Goal: Task Accomplishment & Management: Manage account settings

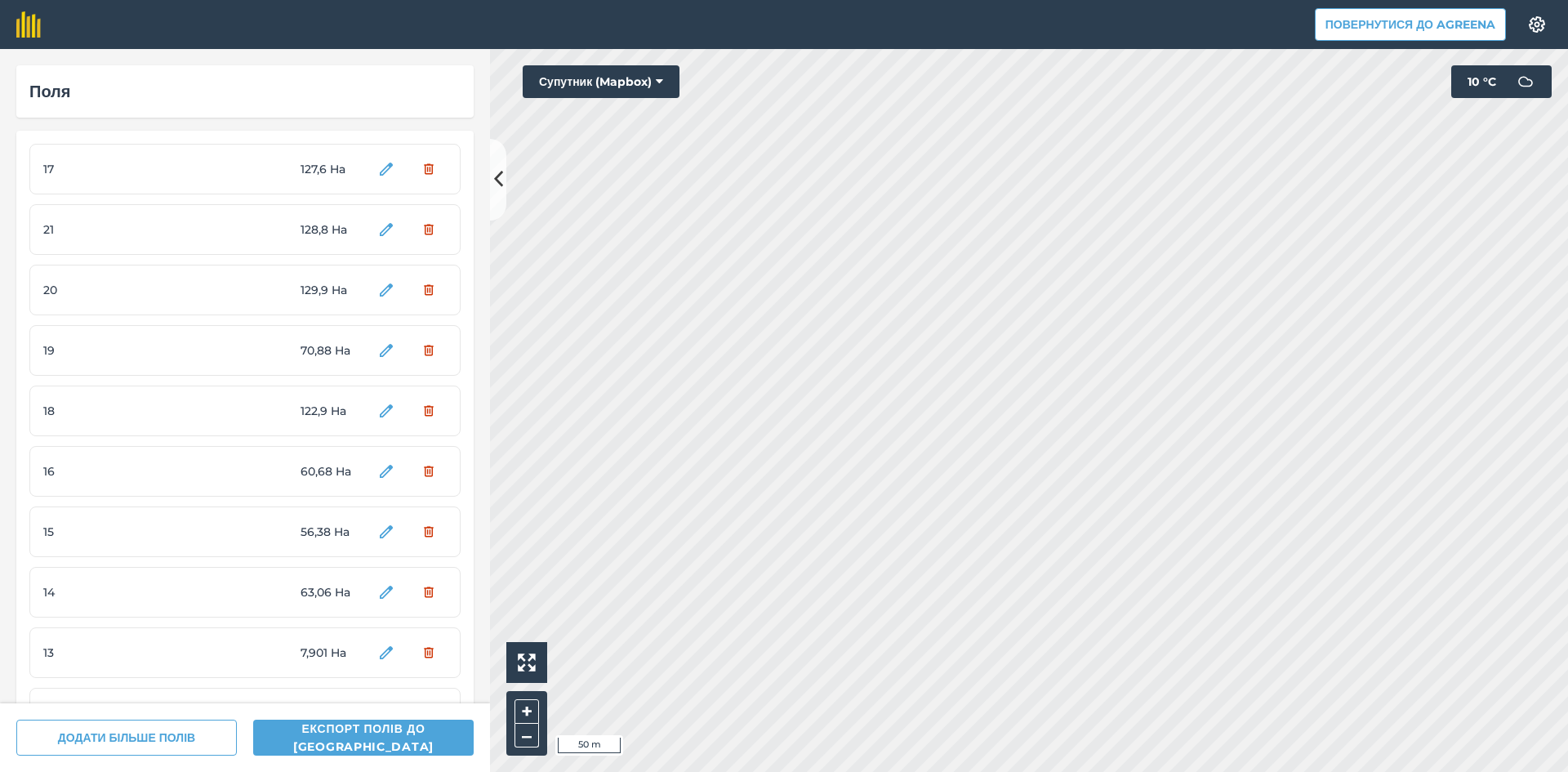
click at [967, 769] on html "Повернутися до Agreena Налаштування Map printing is not available on our free p…" at bounding box center [784, 386] width 1568 height 772
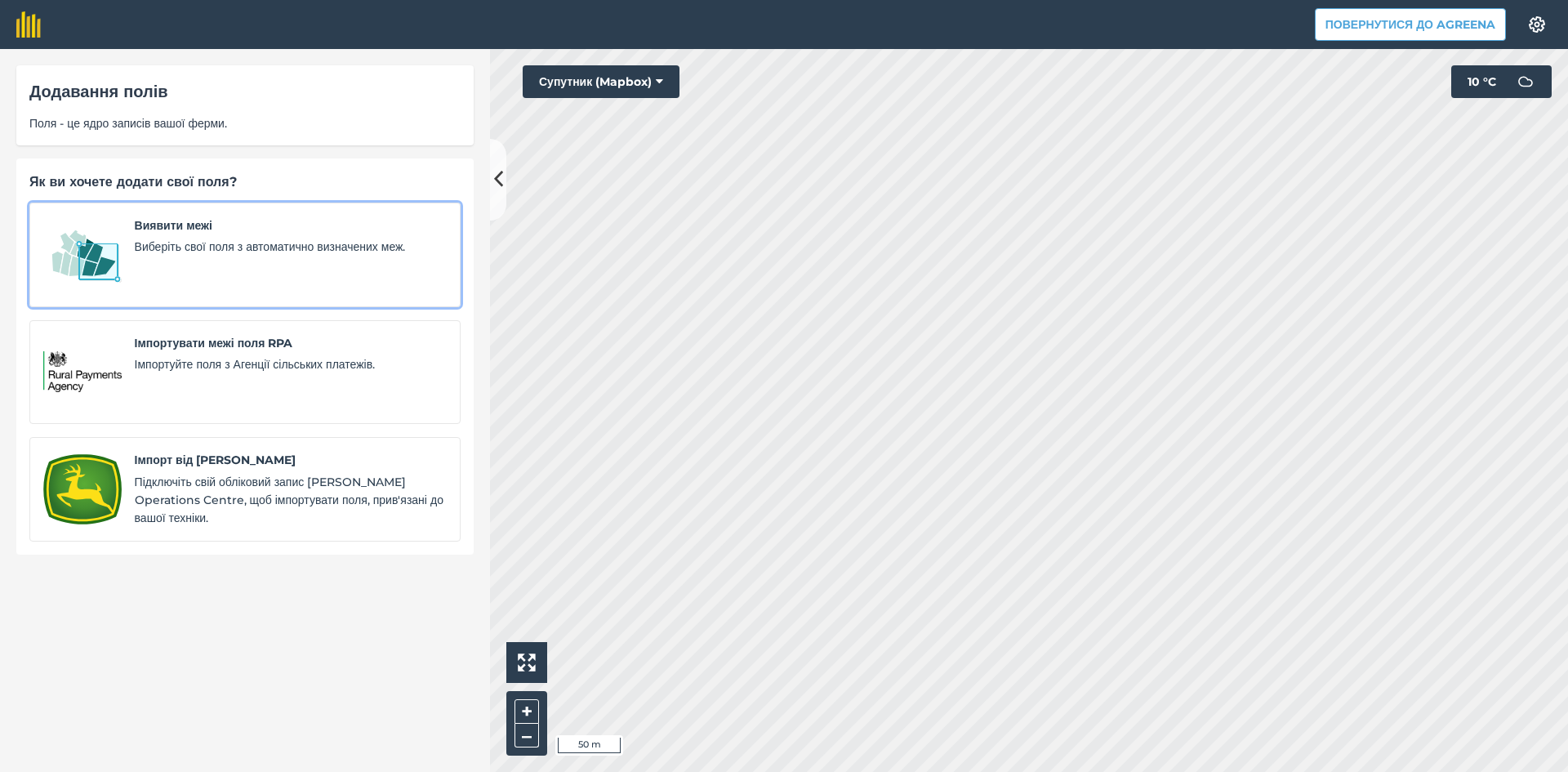
click at [176, 226] on span "Виявити межі" at bounding box center [290, 225] width 312 height 18
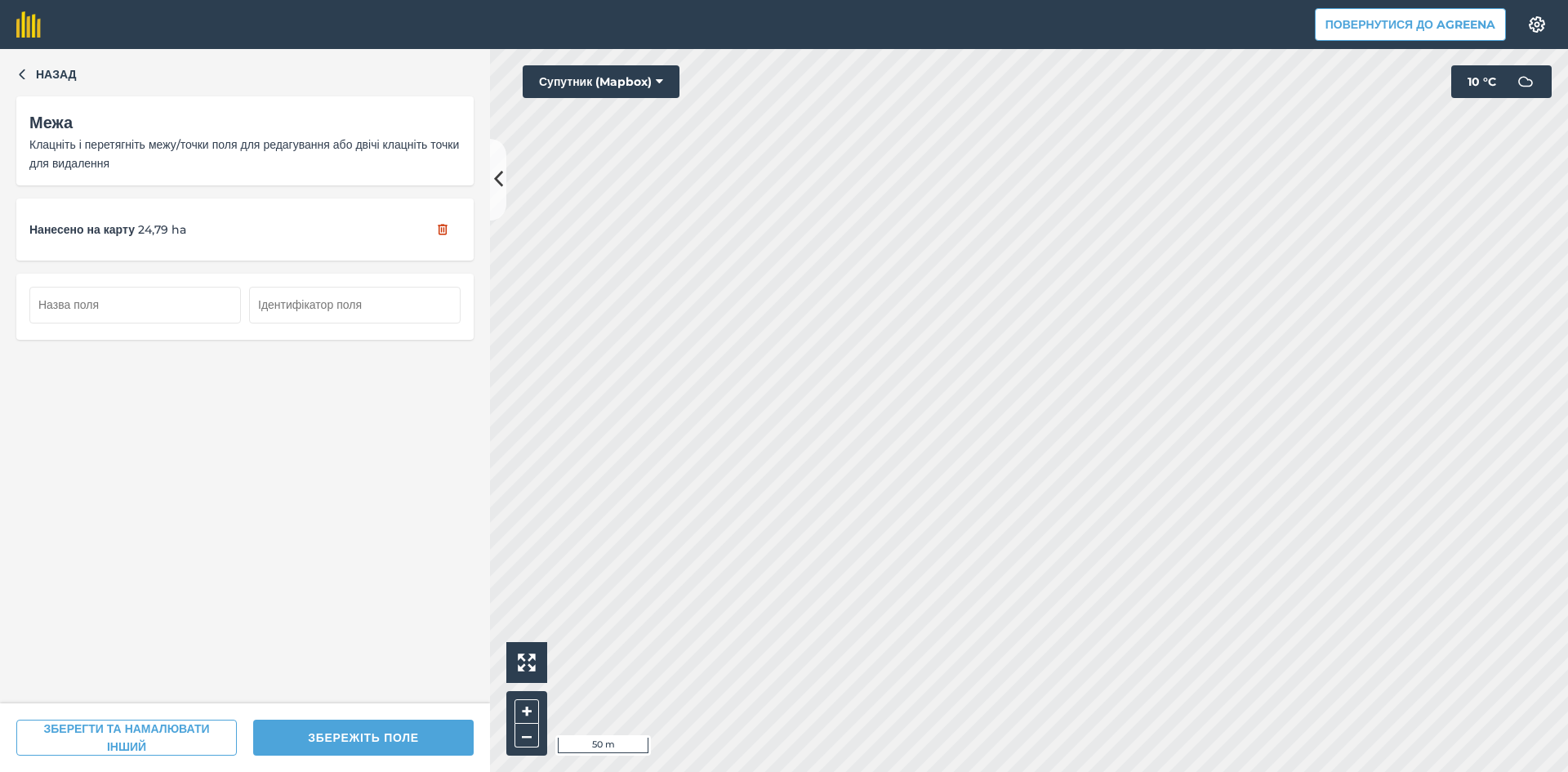
click at [1096, 769] on html "Повернутися до Agreena Налаштування Map printing is not available on our free p…" at bounding box center [784, 386] width 1568 height 772
click at [897, 0] on html "Повернутися до Agreena Налаштування Map printing is not available on our free p…" at bounding box center [784, 386] width 1568 height 772
click at [151, 733] on button "ЗБЕРЕГТИ ТА НАМАЛЮВАТИ ІНШИЙ" at bounding box center [126, 737] width 220 height 36
click at [138, 312] on input "text" at bounding box center [135, 304] width 212 height 36
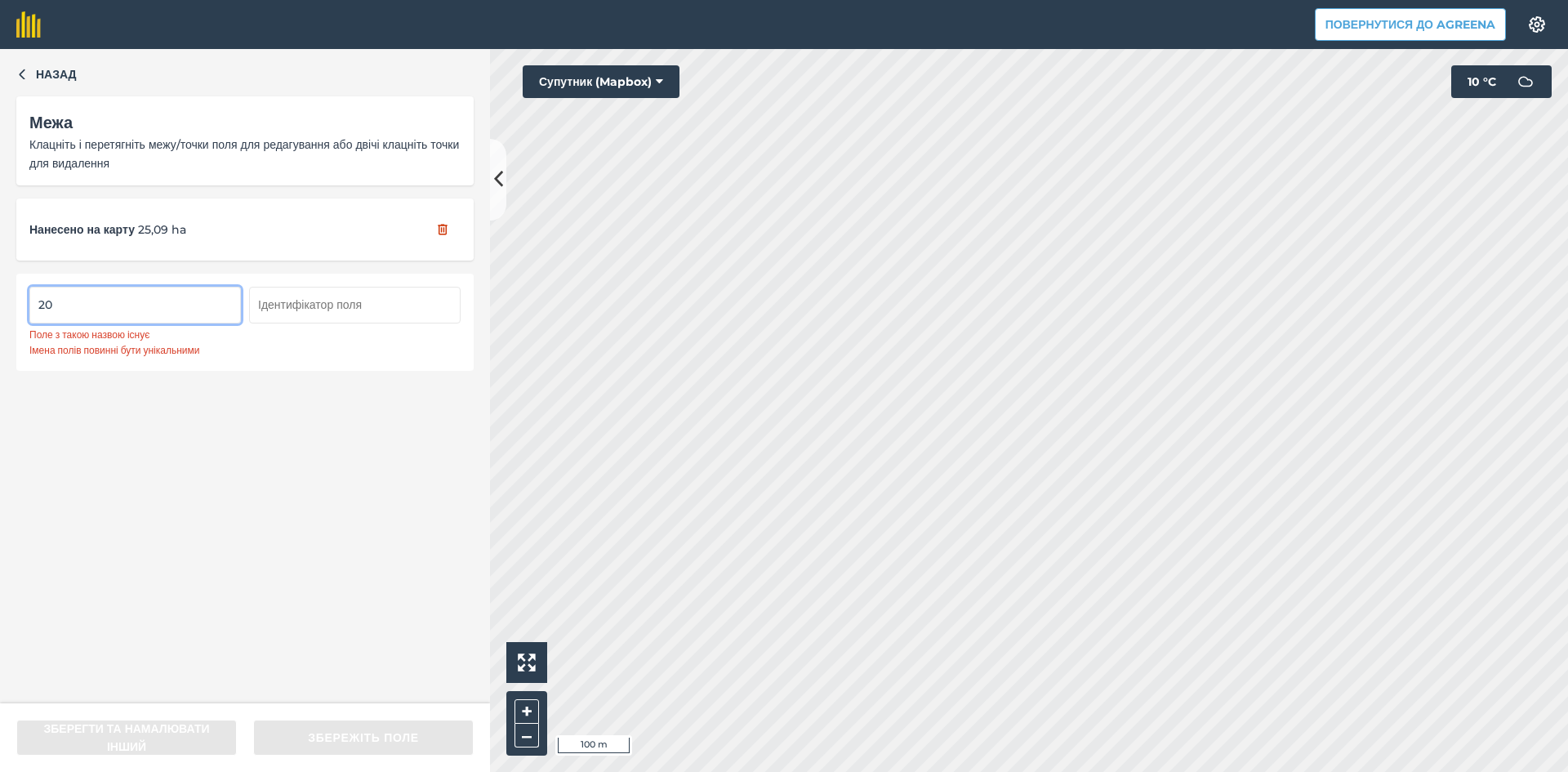
type input "2"
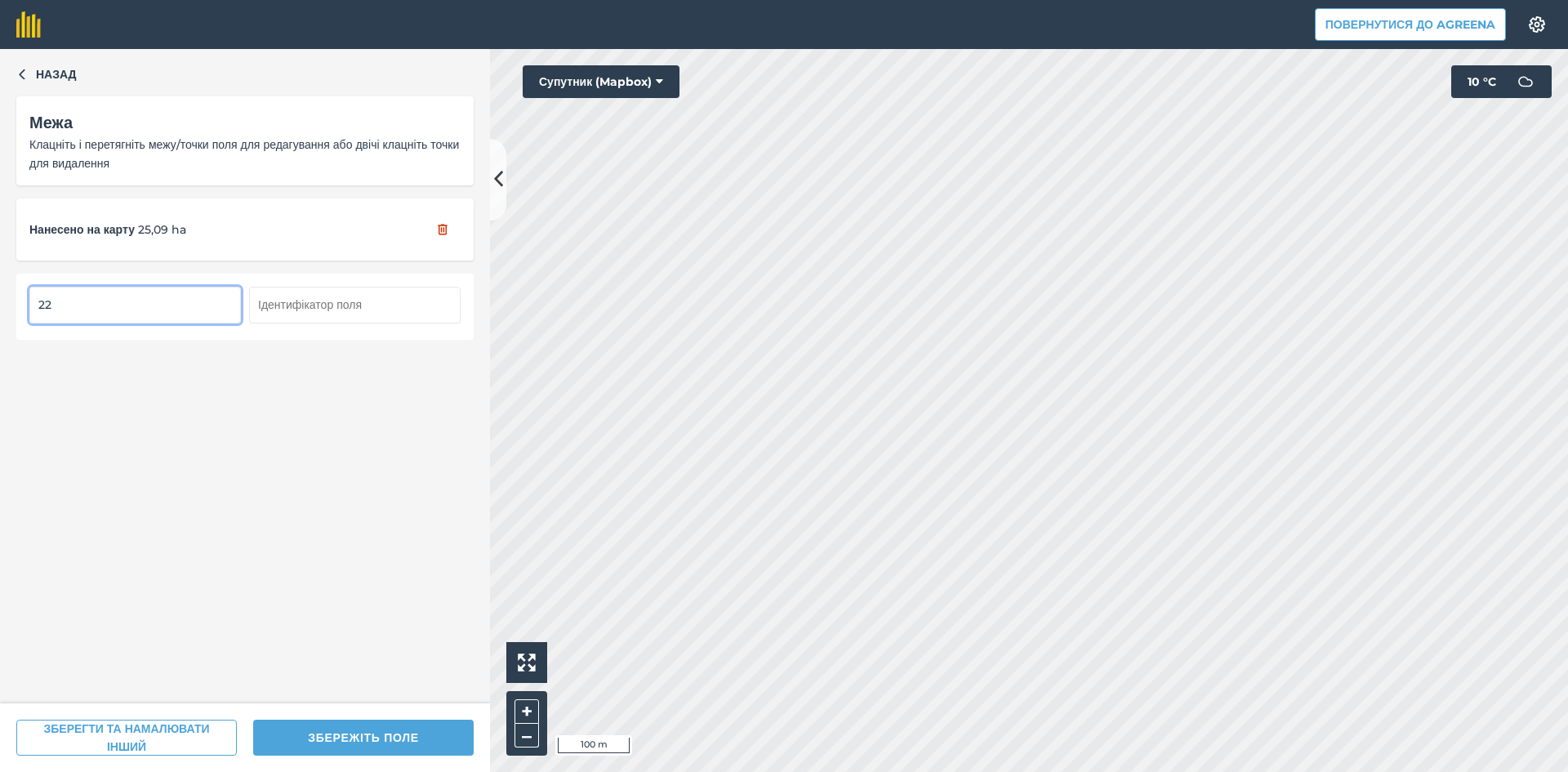
type input "2"
type input "22"
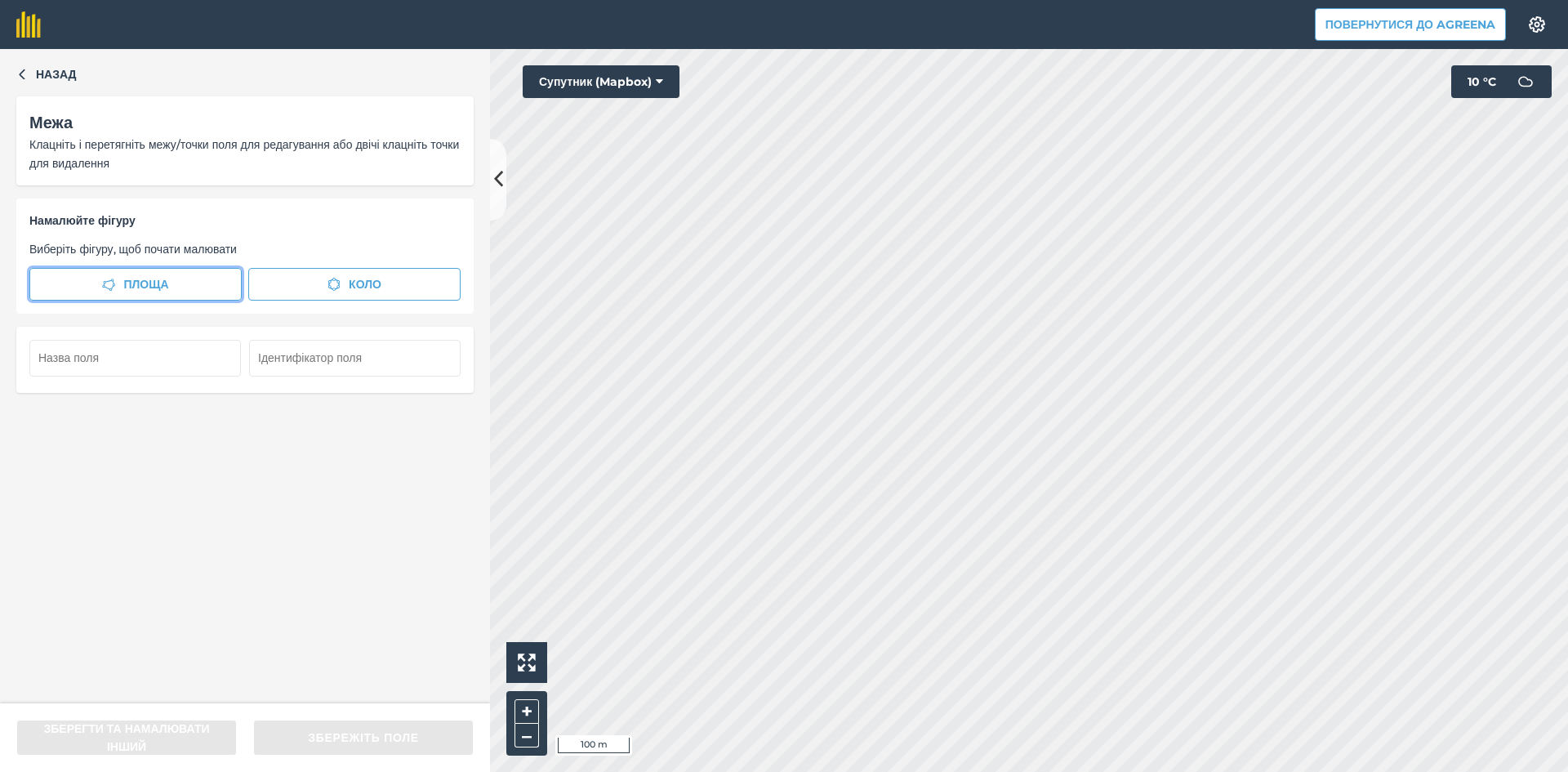
click at [148, 286] on span "Площа" at bounding box center [145, 284] width 45 height 18
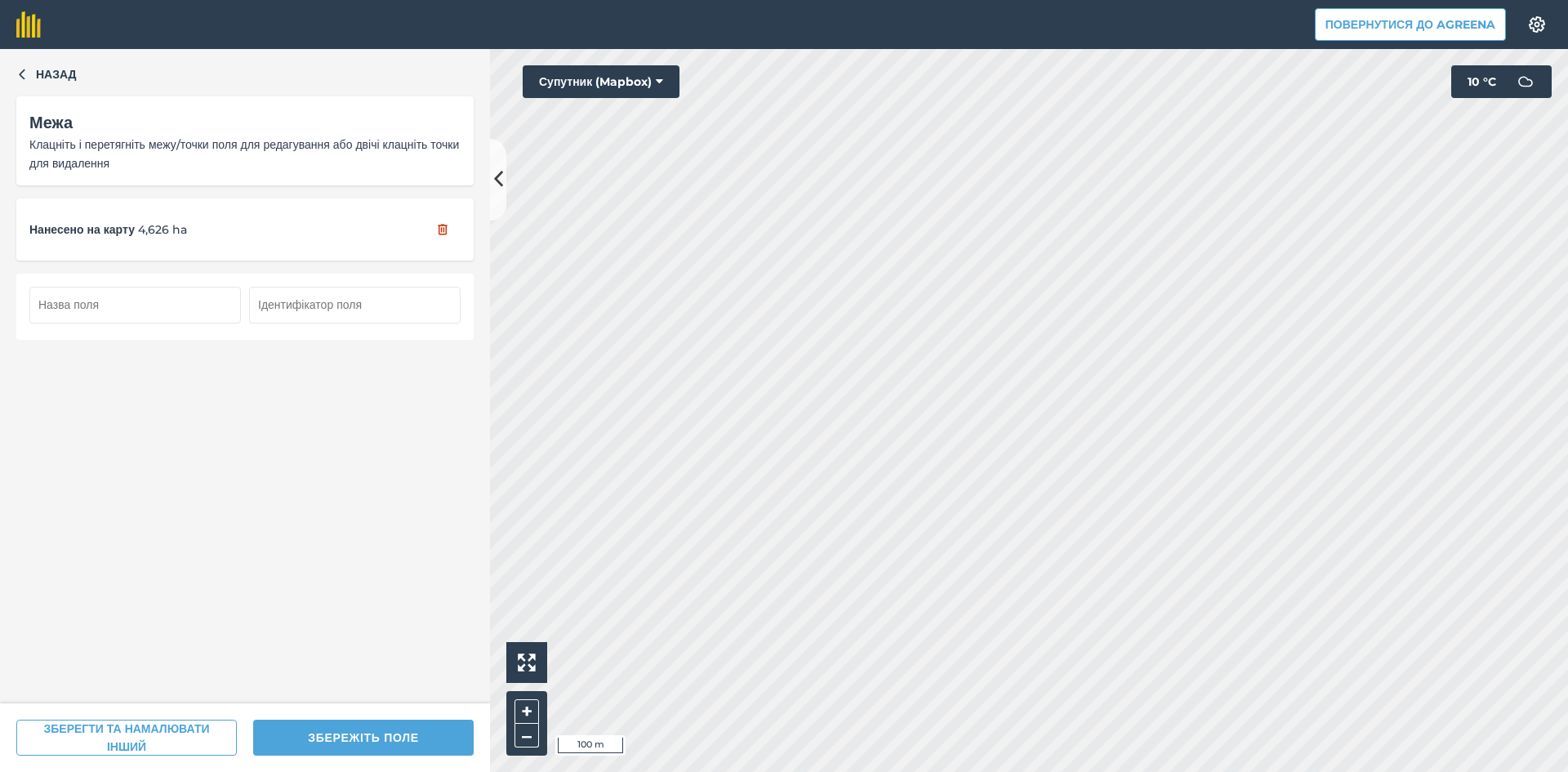
click at [166, 308] on input "text" at bounding box center [135, 304] width 212 height 36
type input "23"
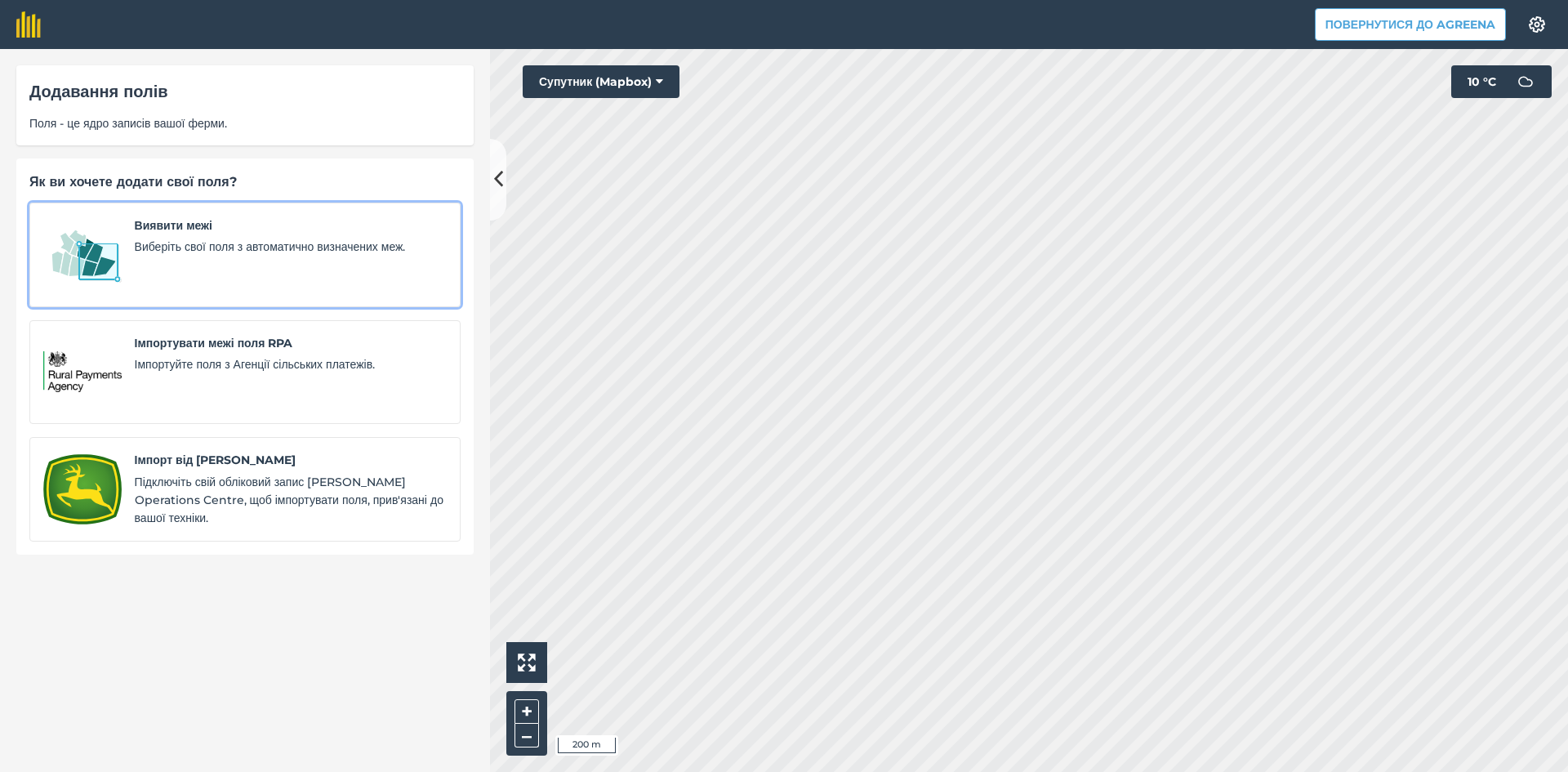
click at [149, 232] on span "Виявити межі" at bounding box center [290, 225] width 312 height 18
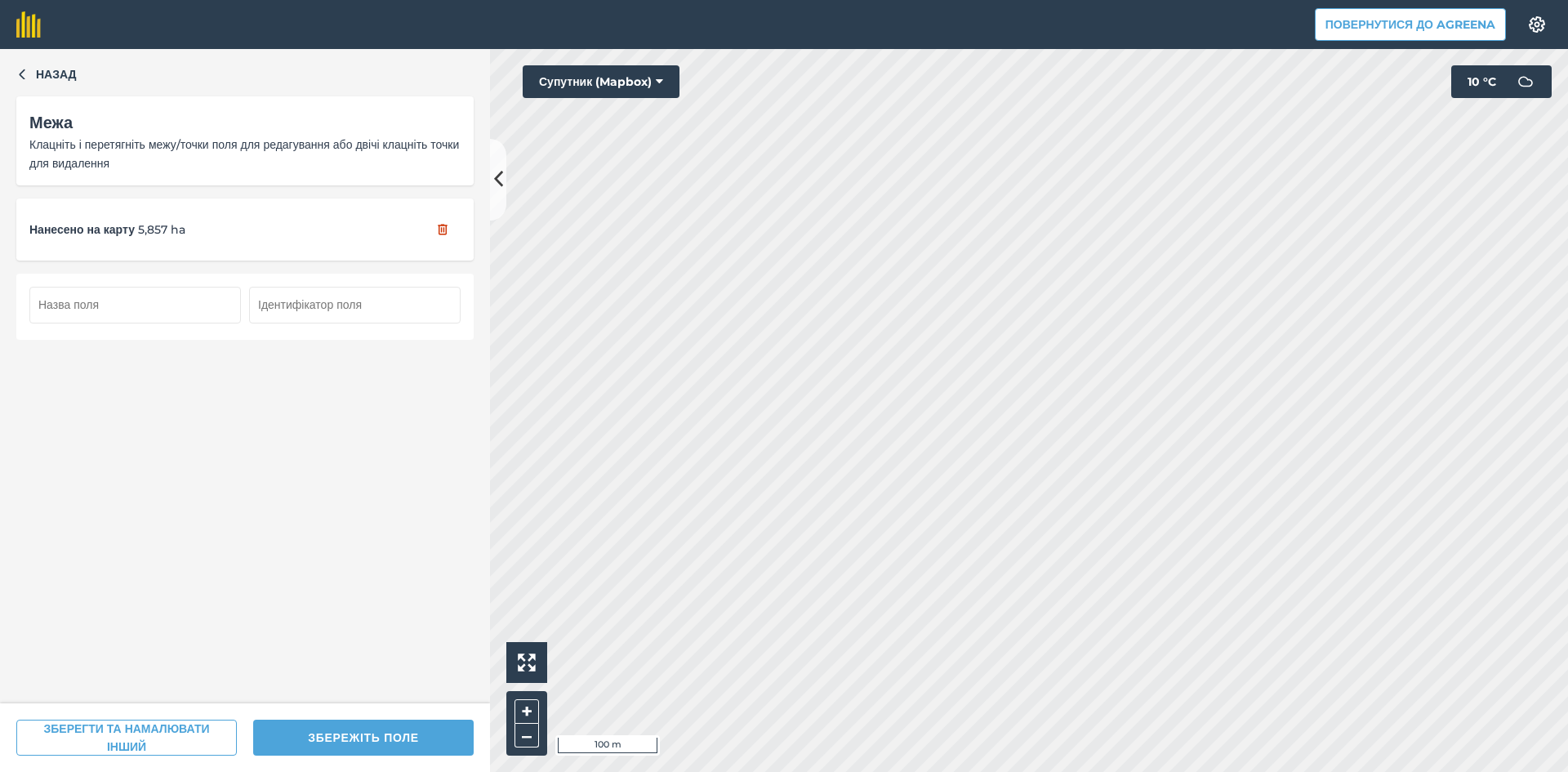
click at [122, 307] on input "text" at bounding box center [135, 304] width 212 height 36
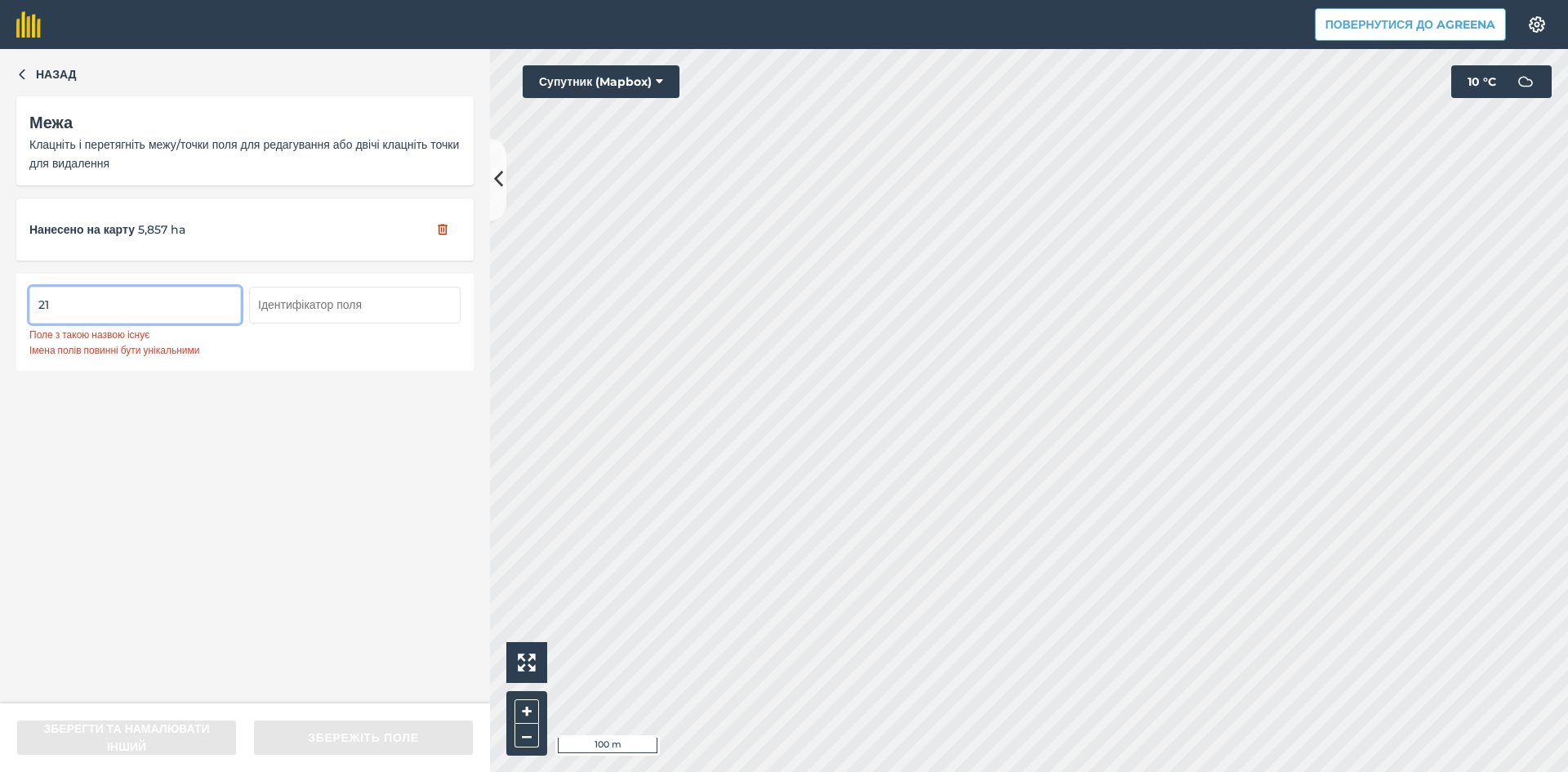
type input "2"
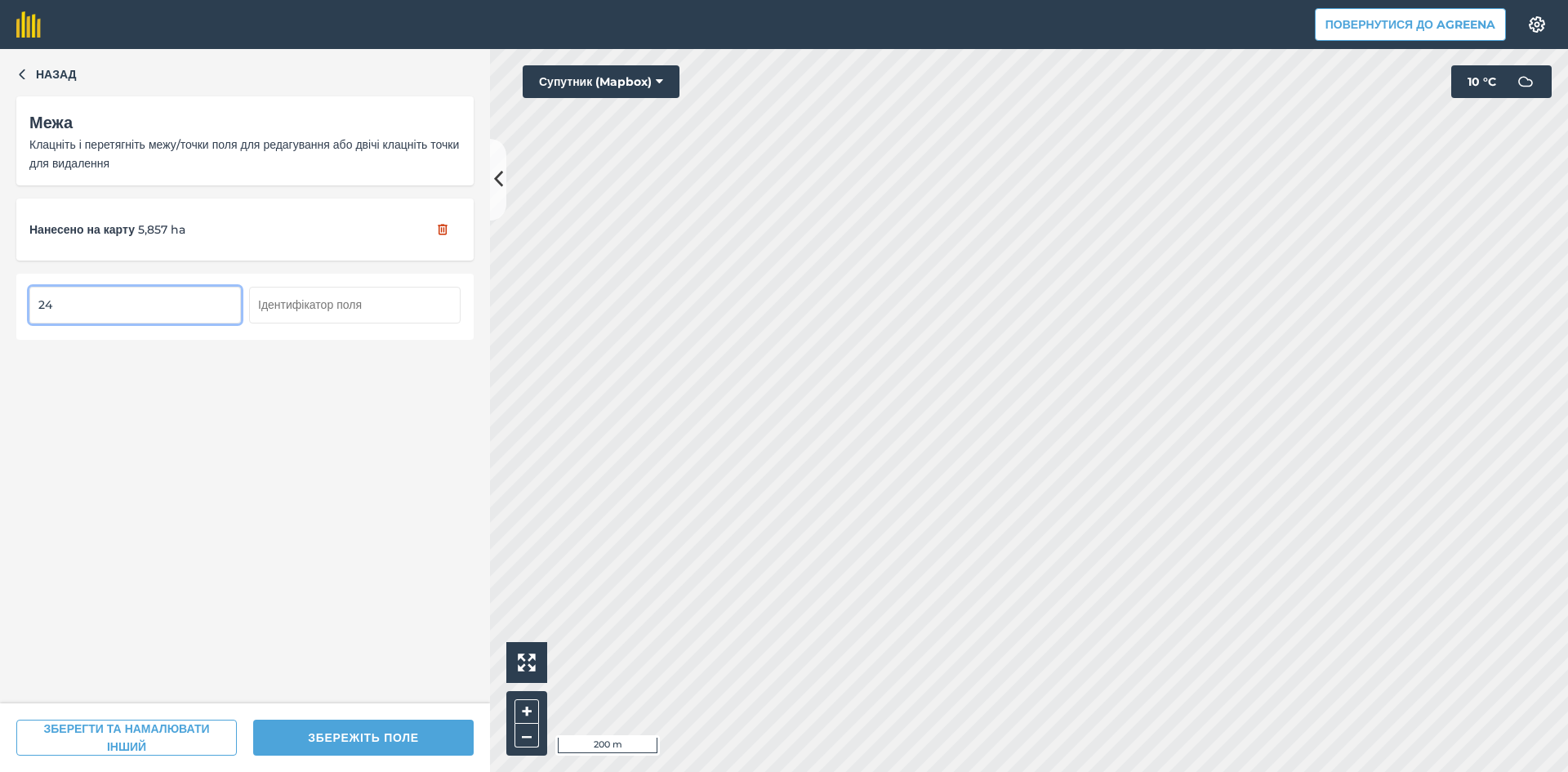
type input "24"
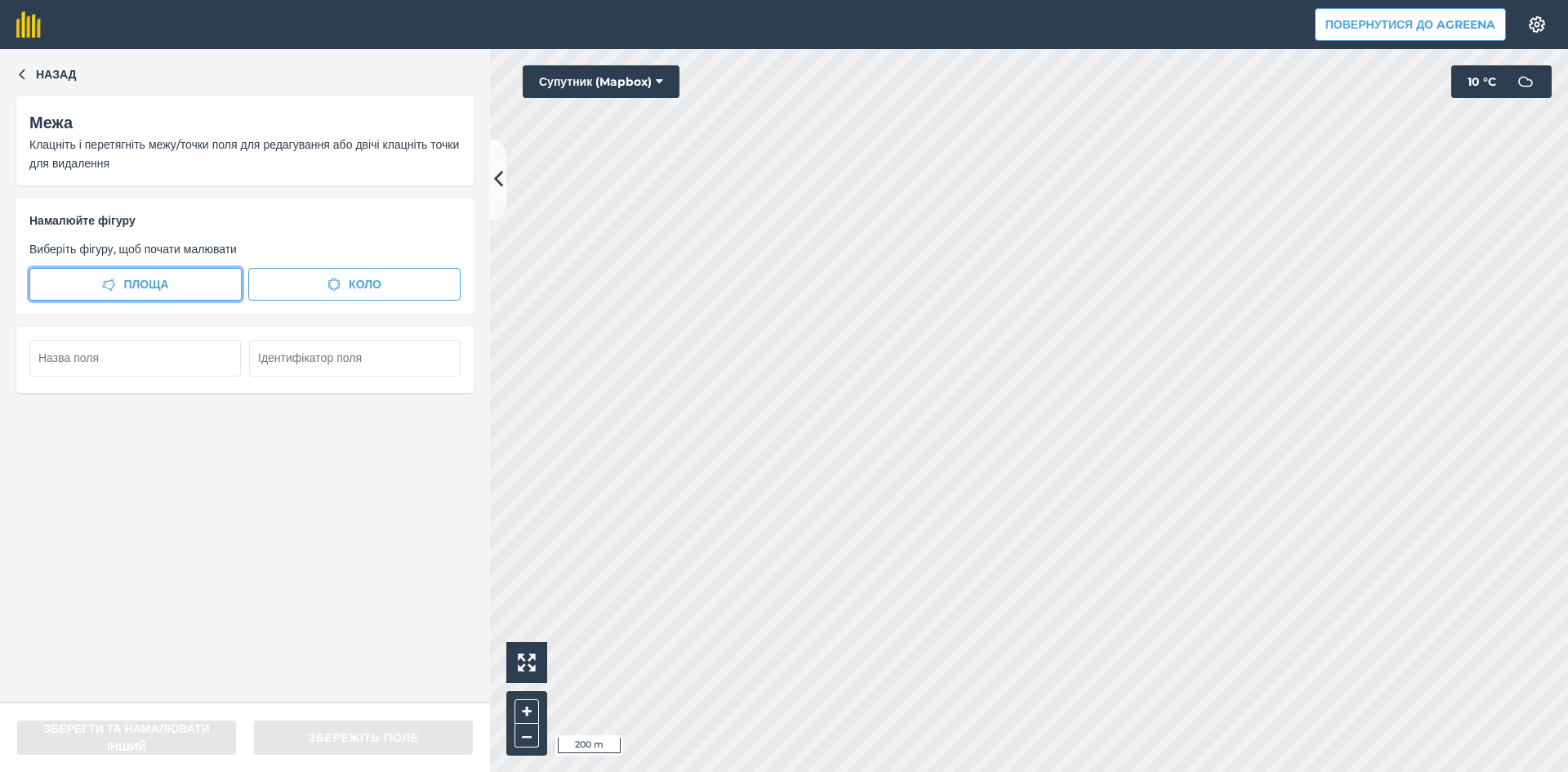
click at [152, 288] on span "Площа" at bounding box center [145, 284] width 45 height 18
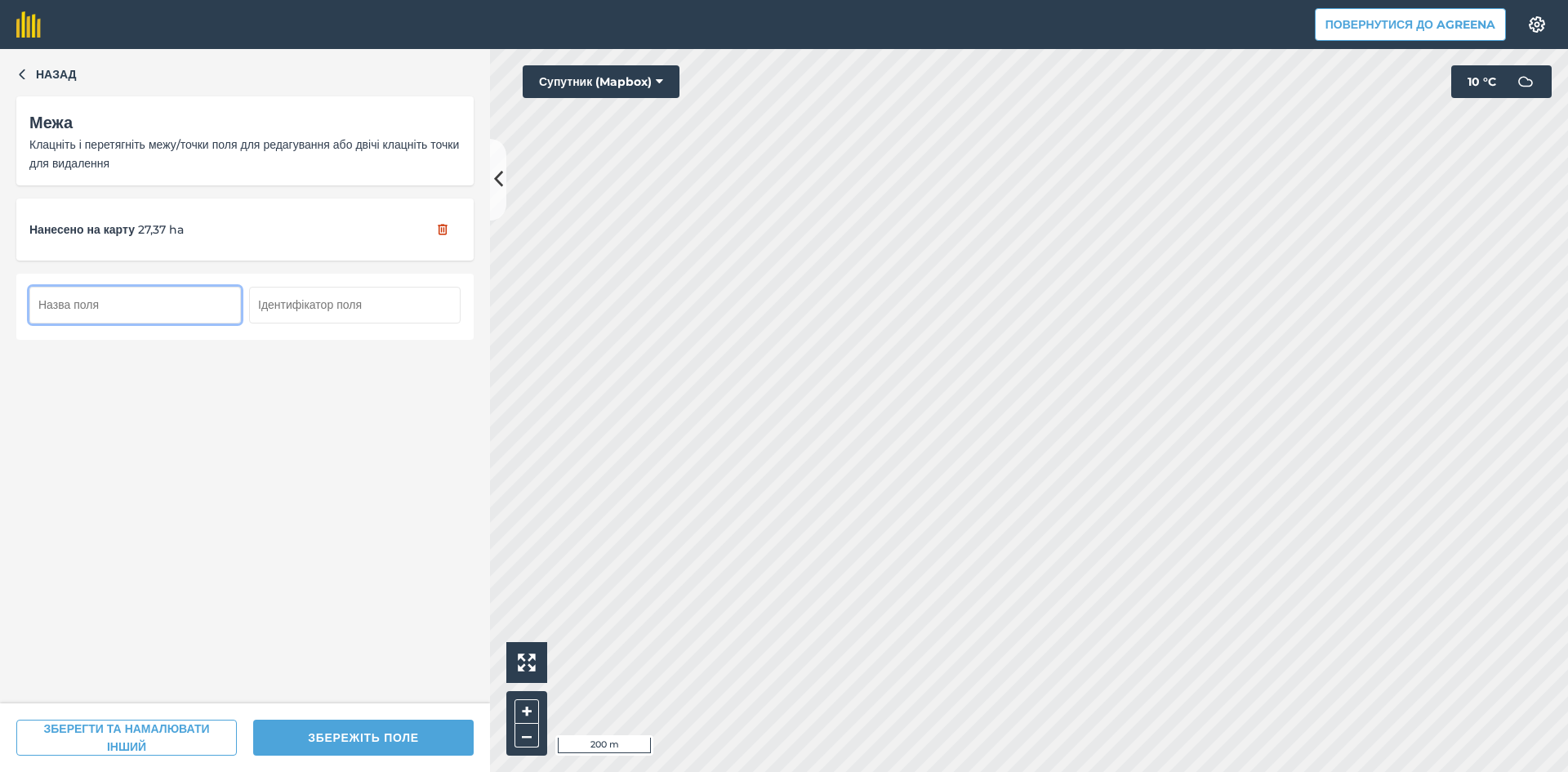
click at [160, 309] on input "text" at bounding box center [135, 304] width 212 height 36
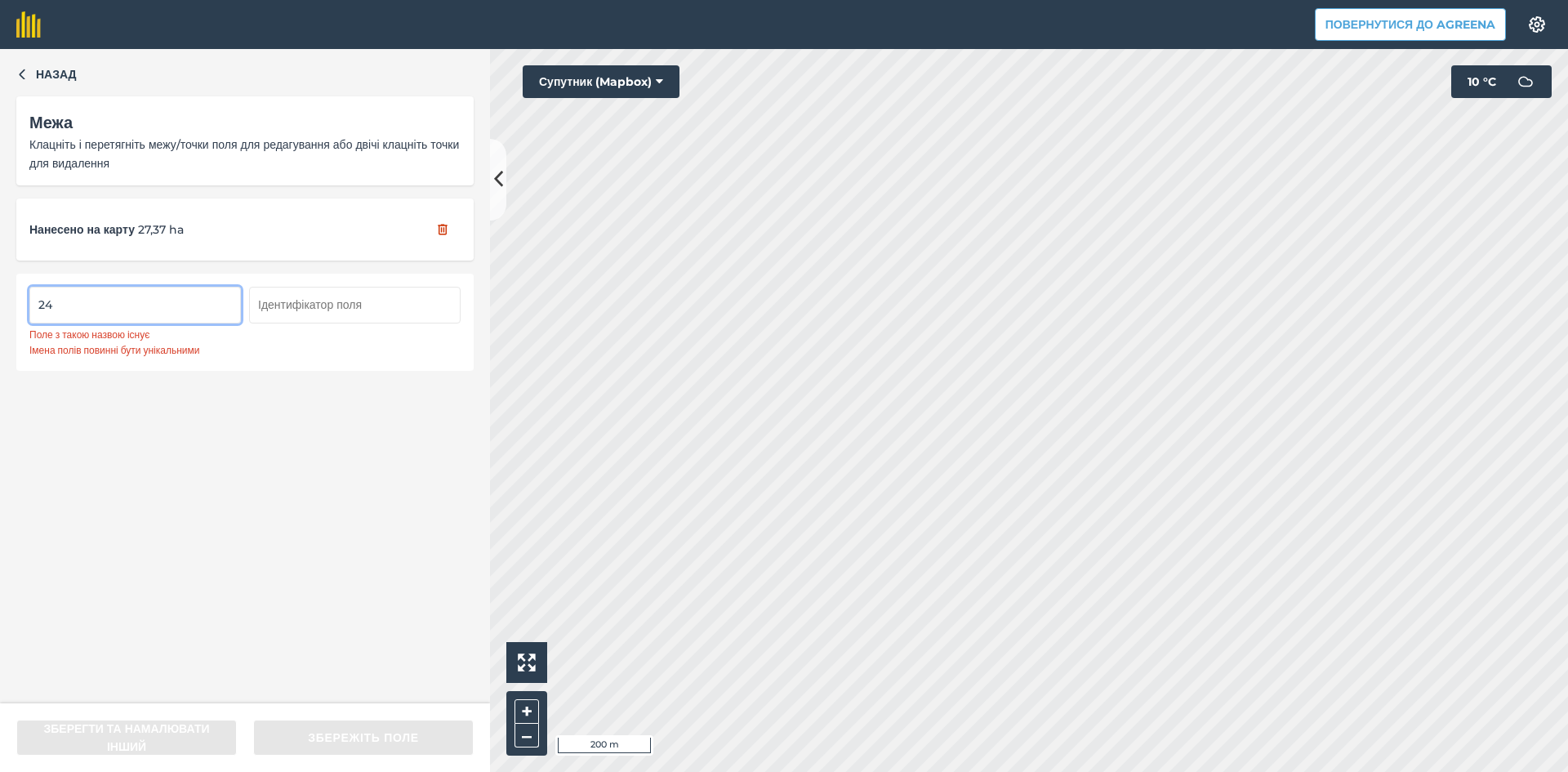
type input "2"
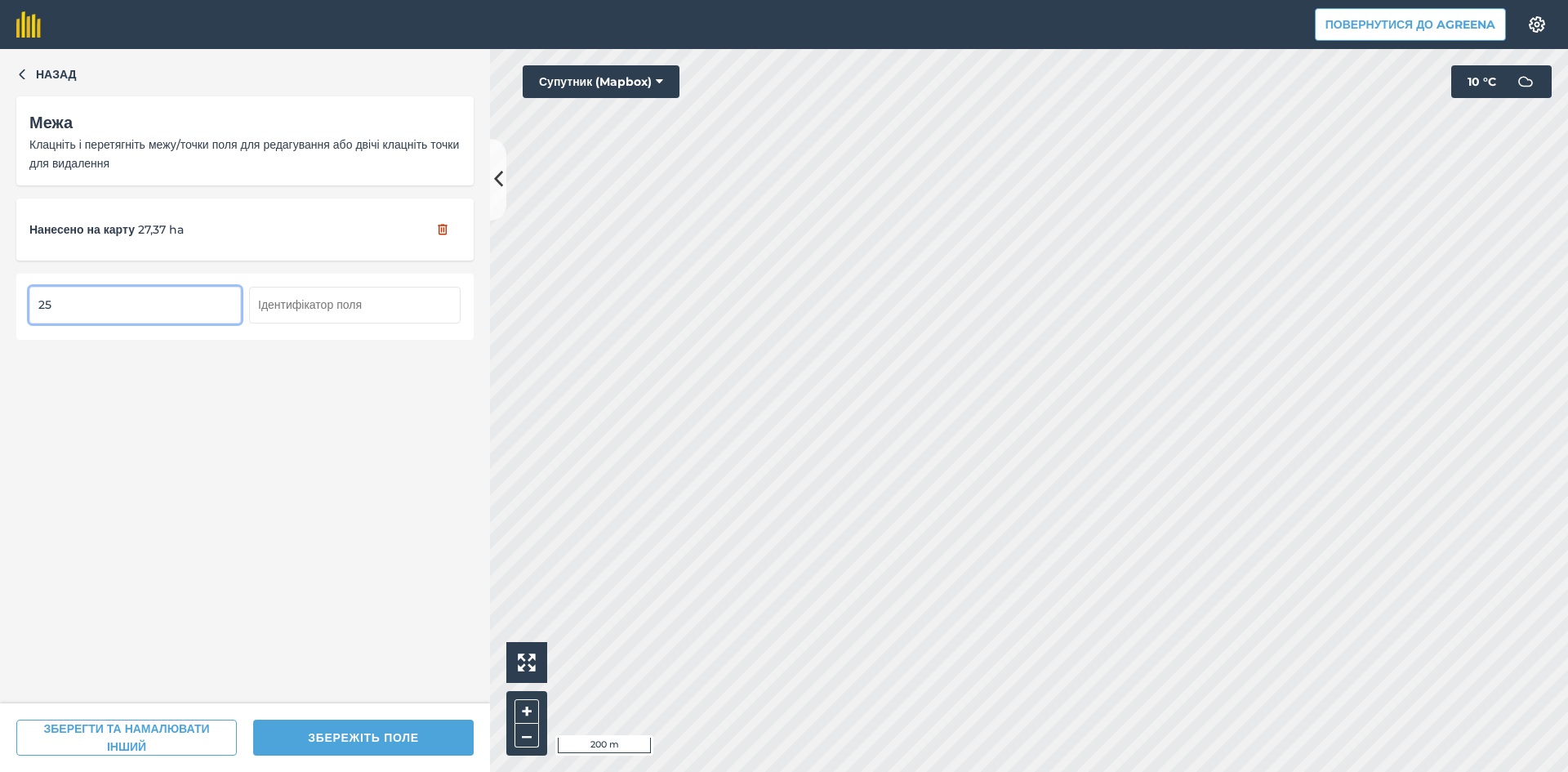
type input "25"
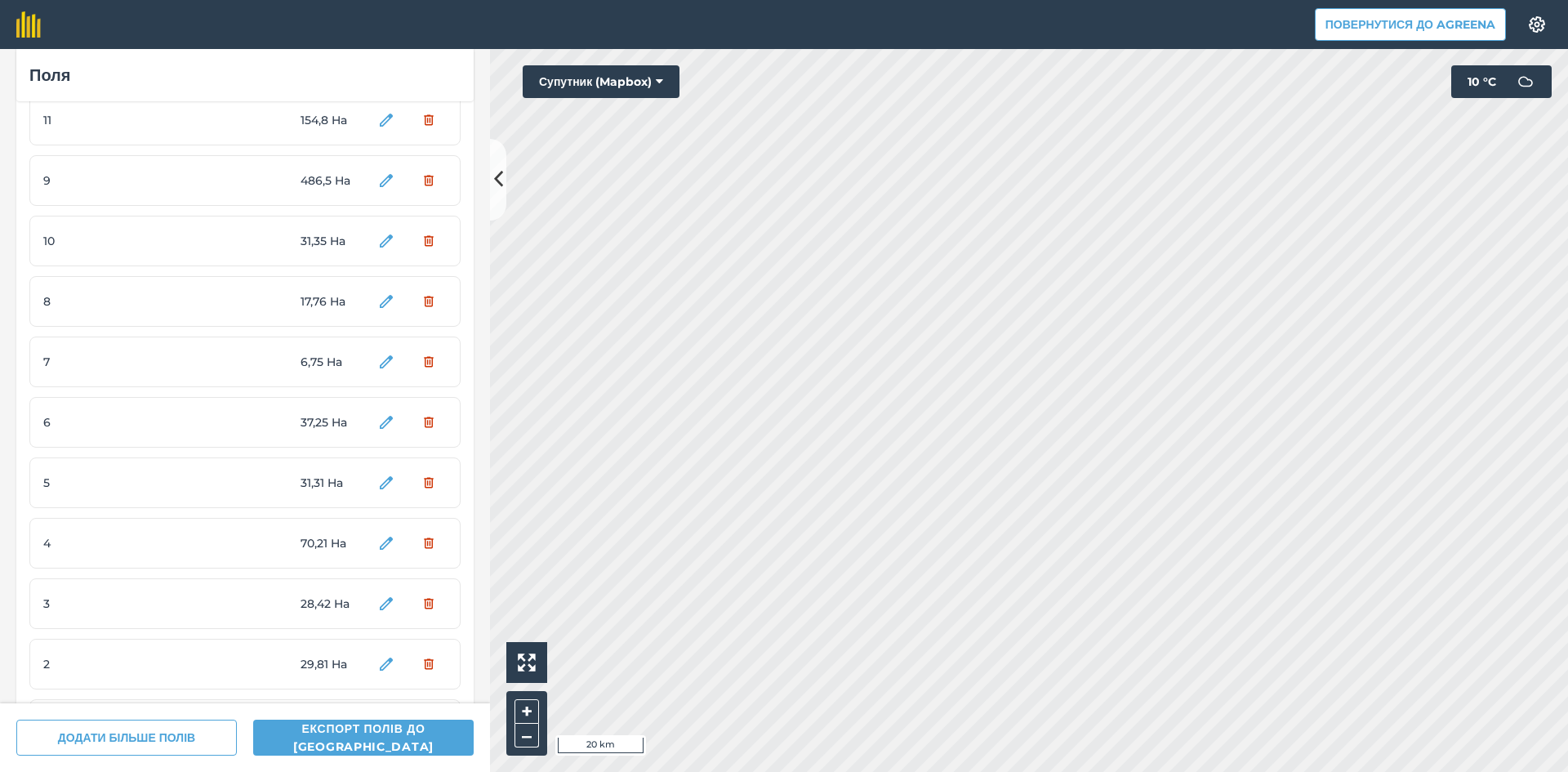
scroll to position [971, 0]
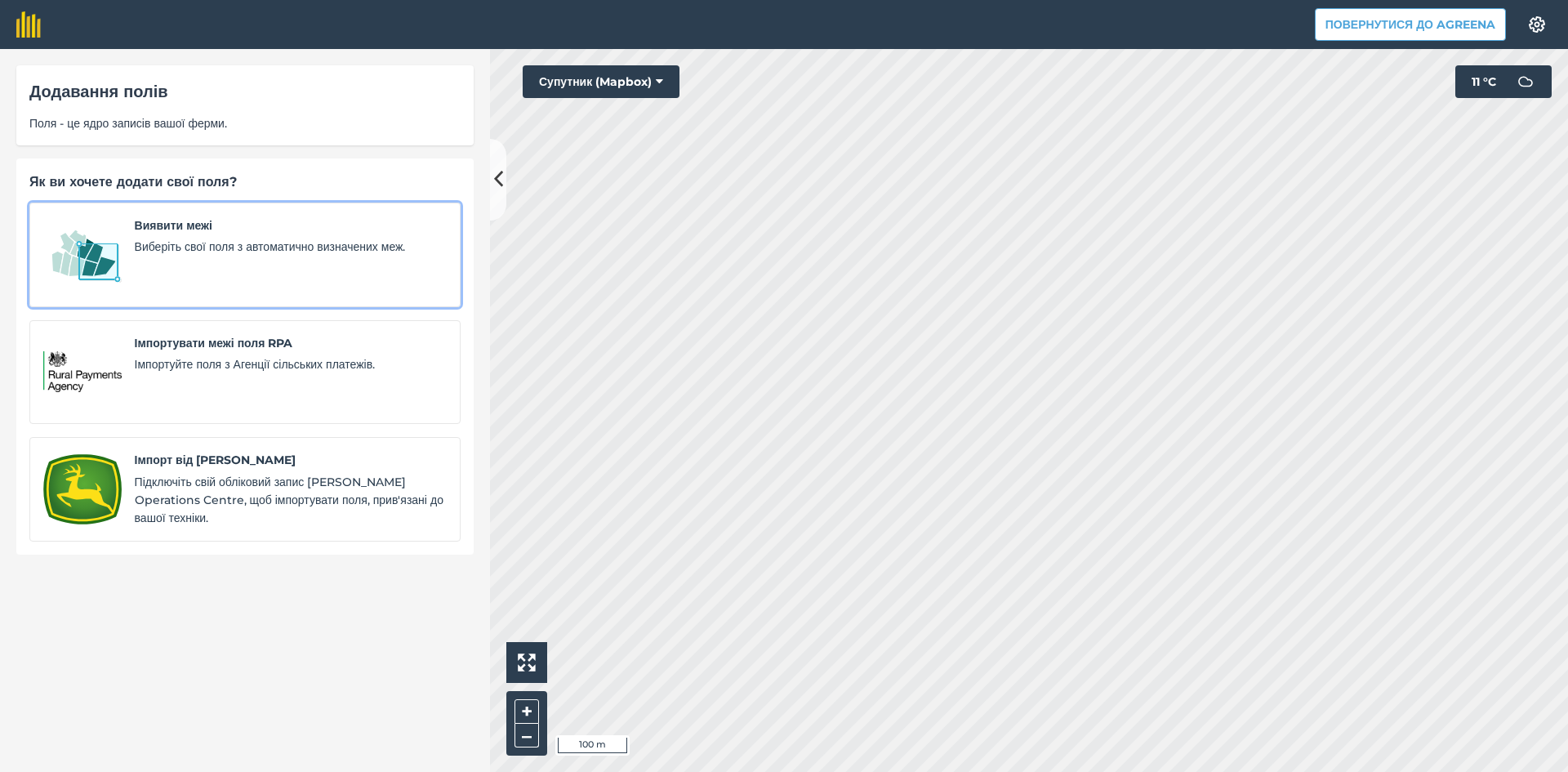
click at [194, 236] on div "Виявити межі Виберіть свої поля з автоматично визначених меж." at bounding box center [290, 255] width 312 height 76
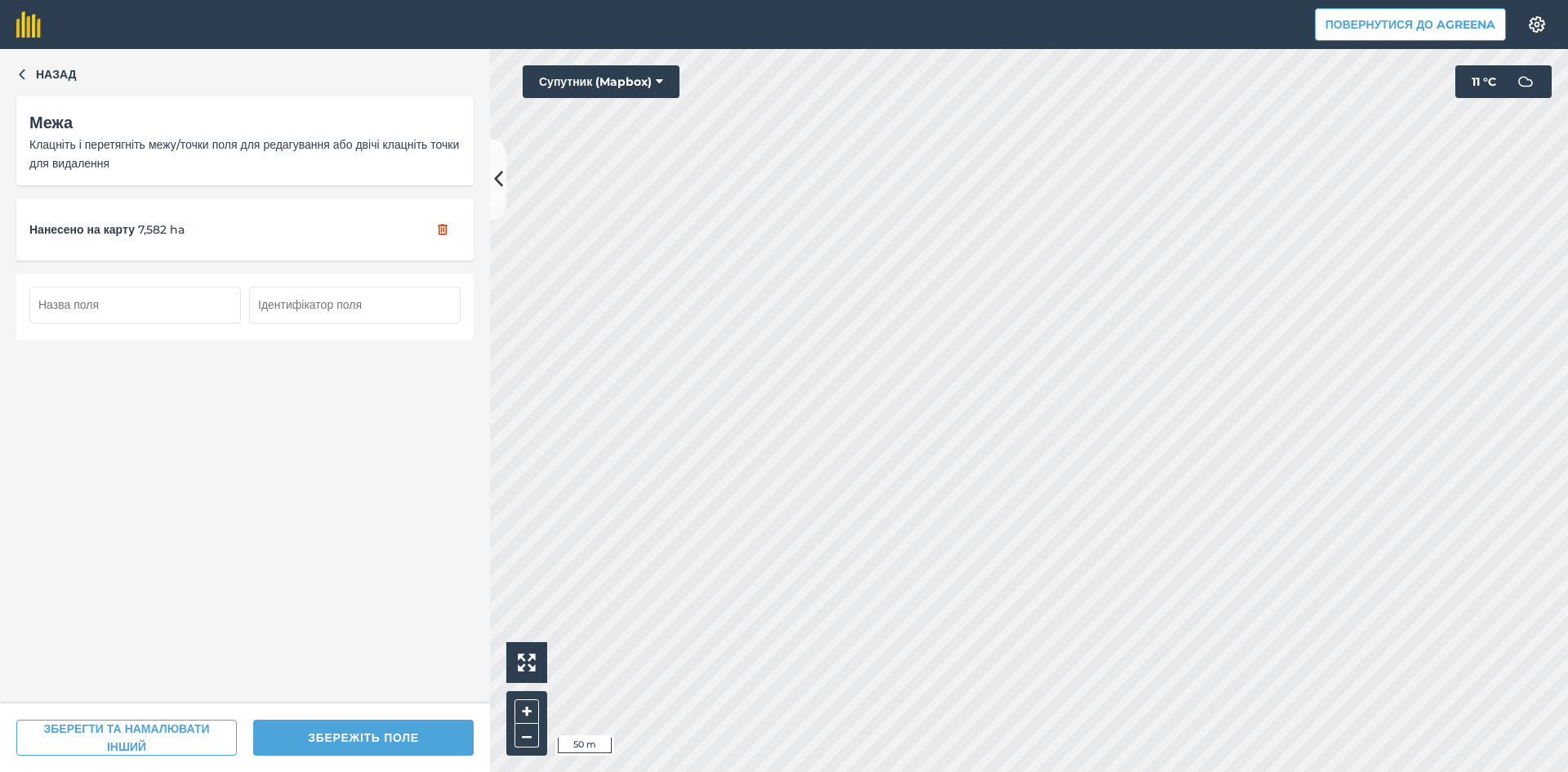
click at [118, 301] on input "text" at bounding box center [135, 304] width 212 height 36
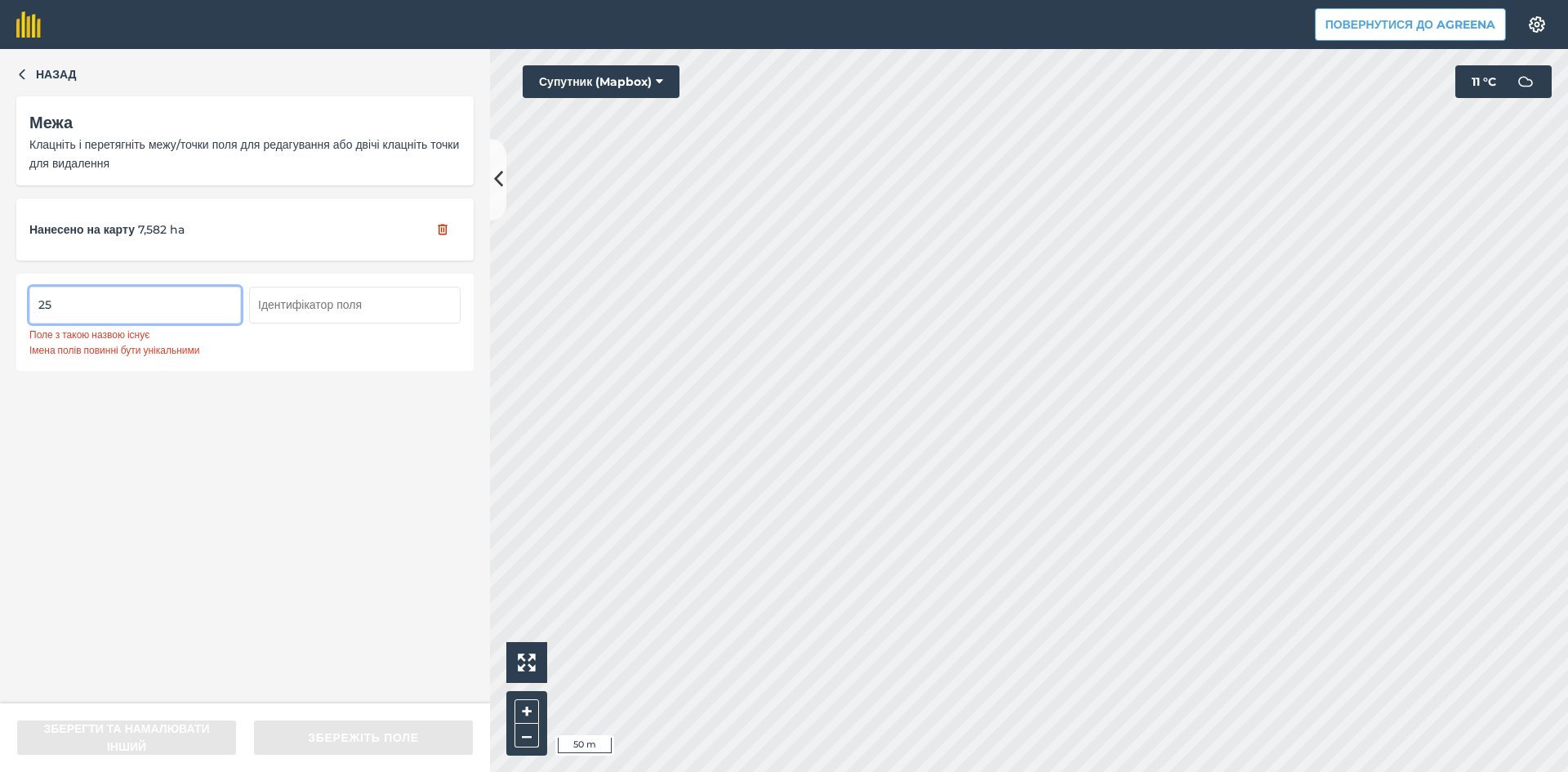
type input "2"
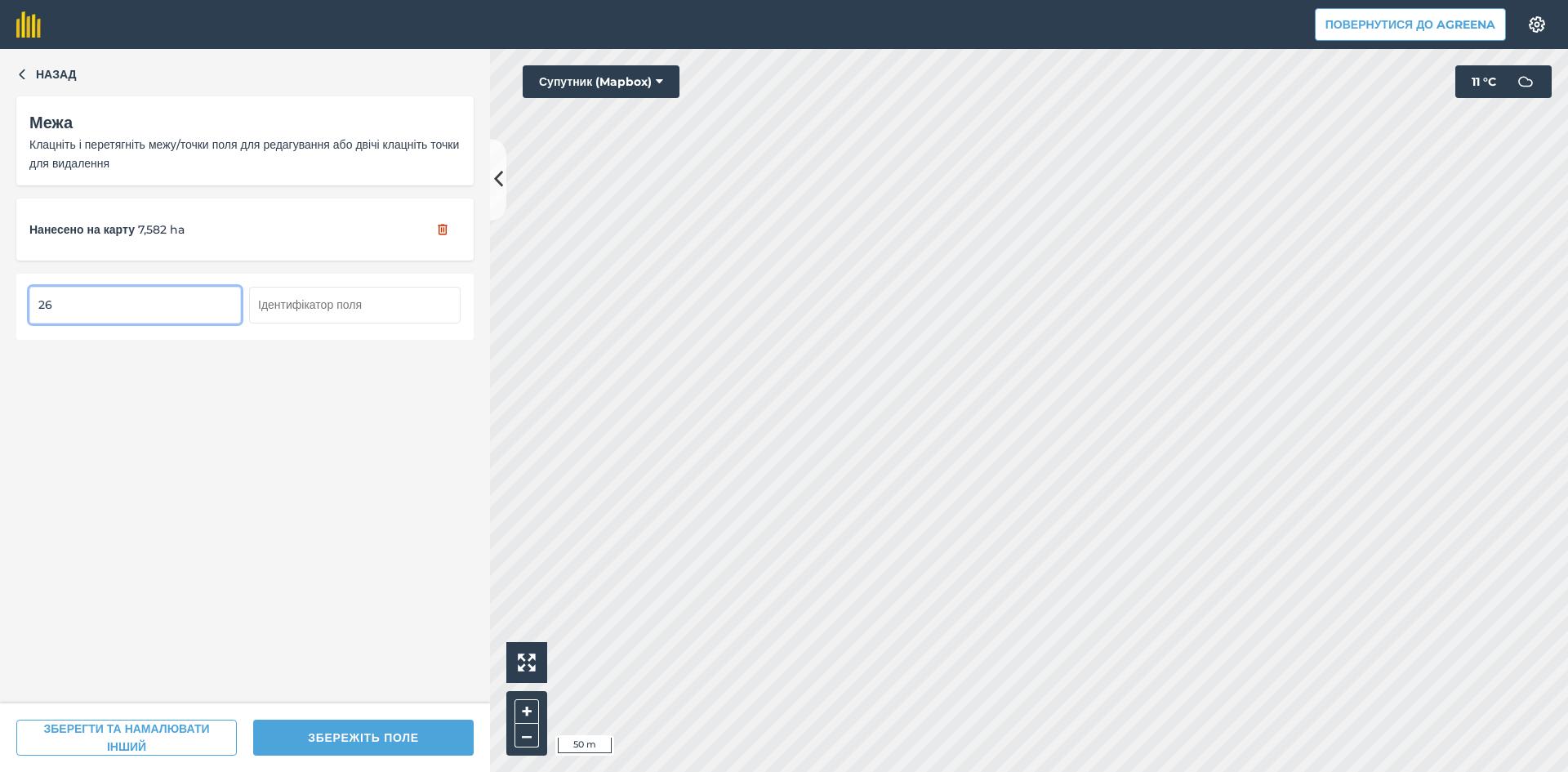
type input "26"
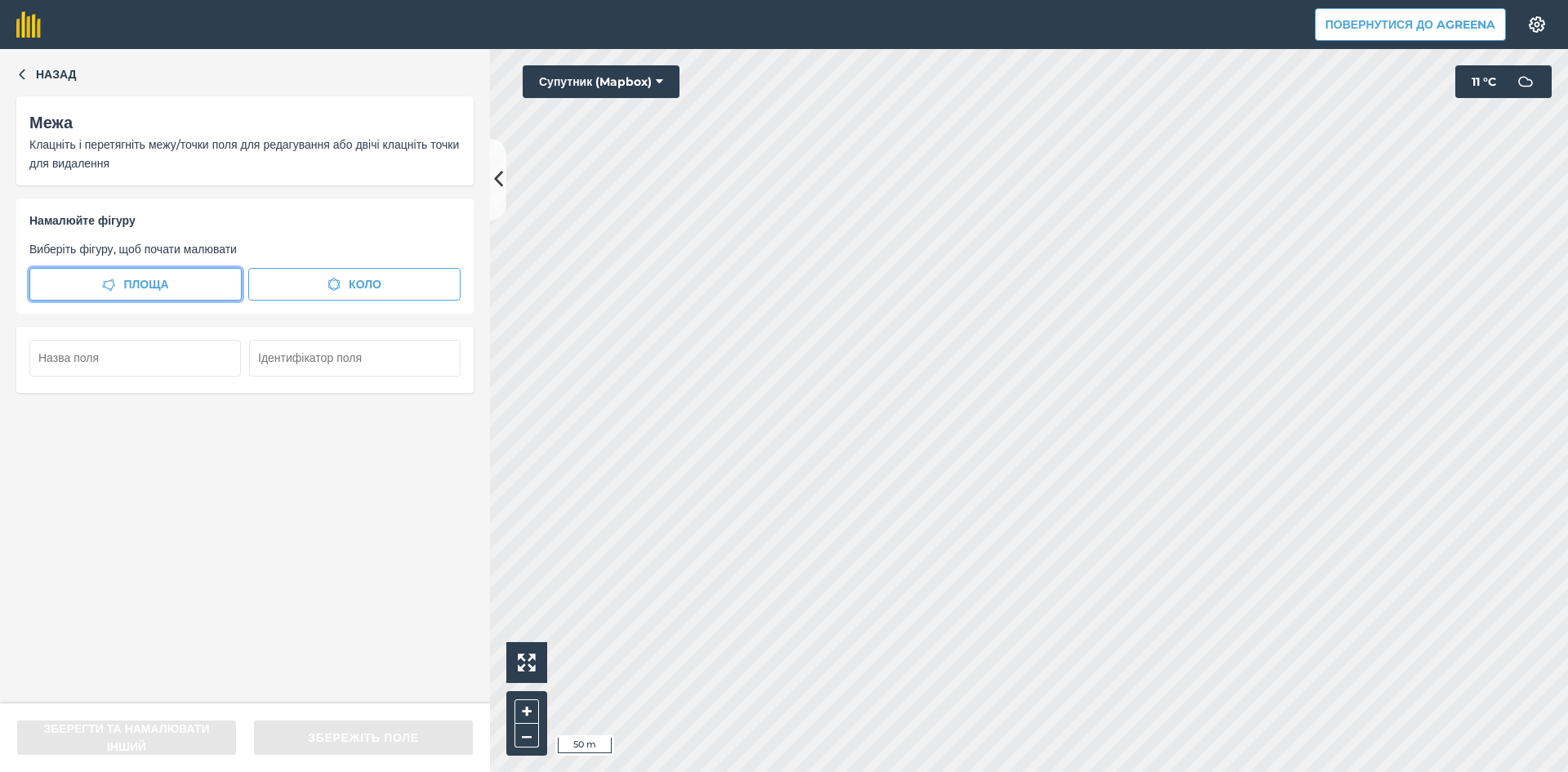
click at [127, 278] on span "Площа" at bounding box center [145, 284] width 45 height 18
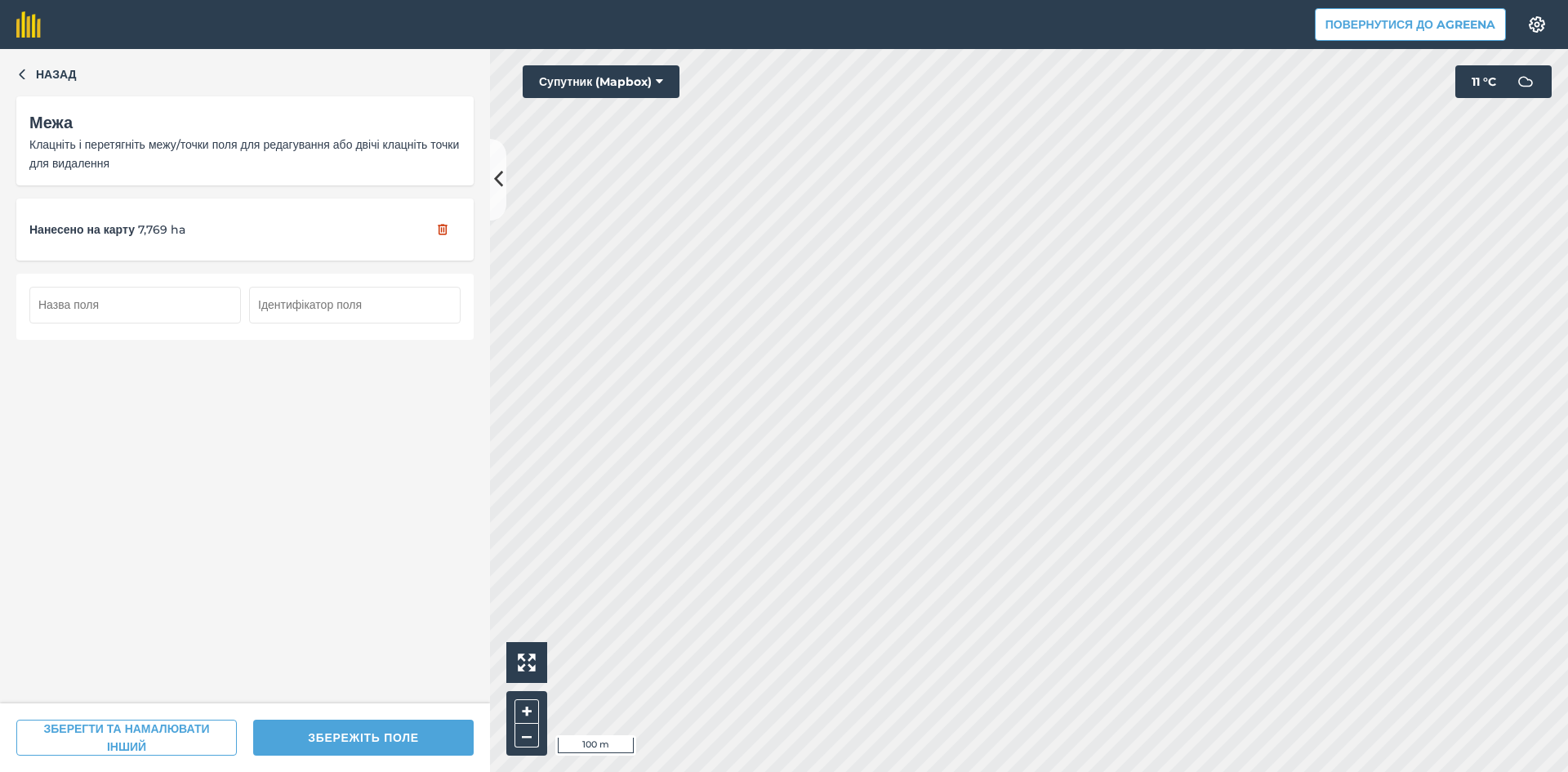
click at [131, 303] on input "text" at bounding box center [135, 304] width 212 height 36
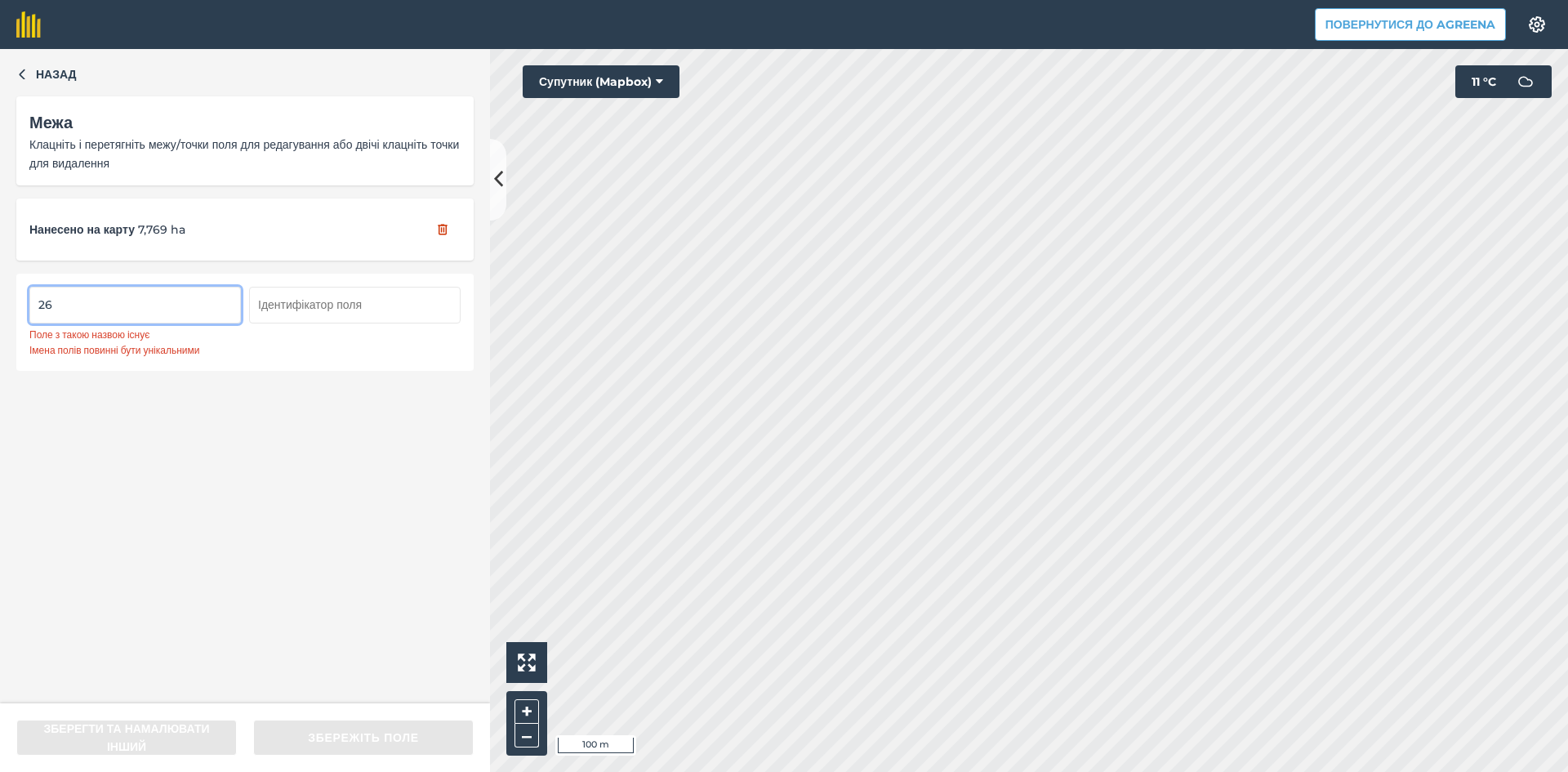
type input "2"
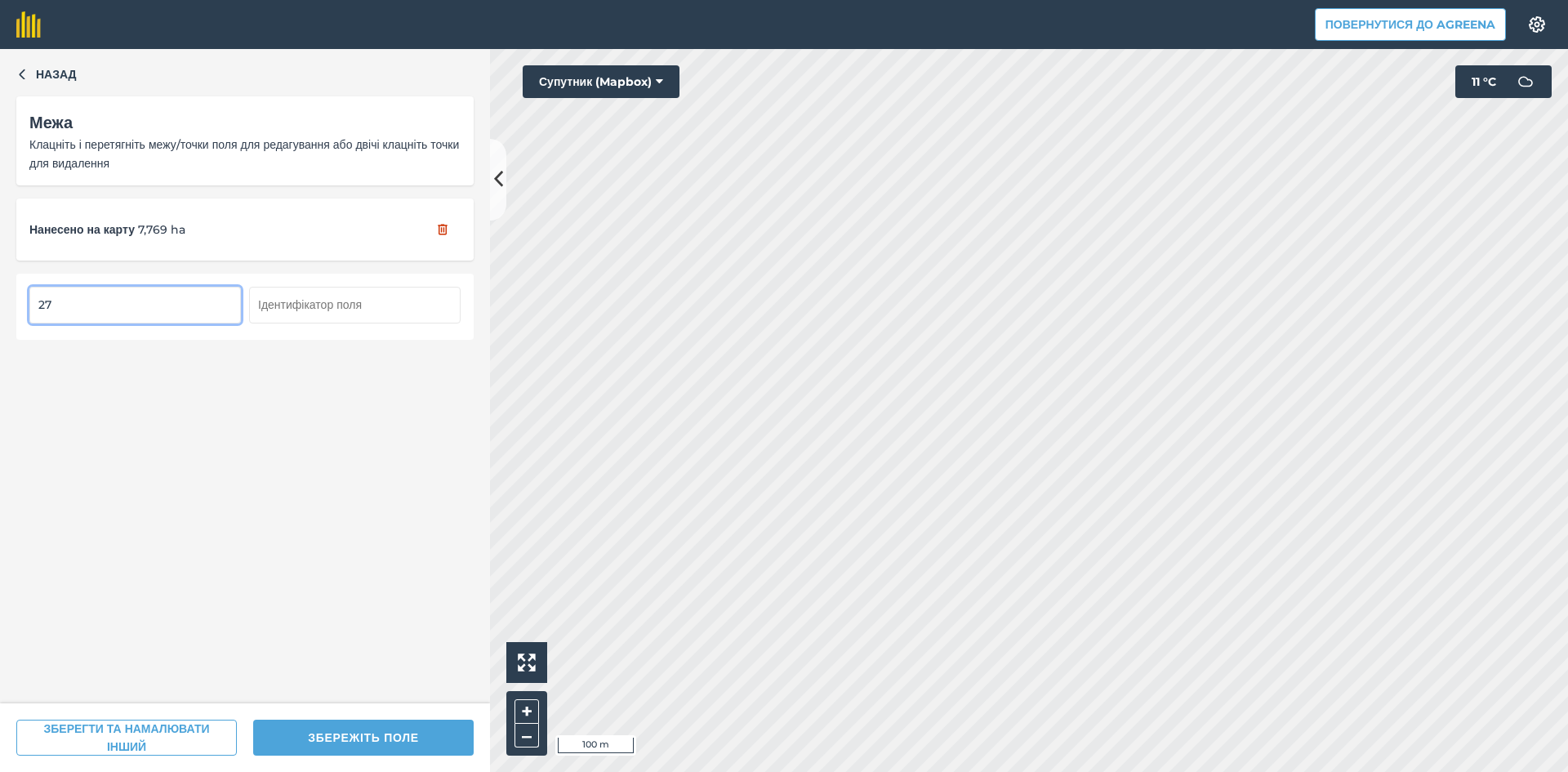
type input "27"
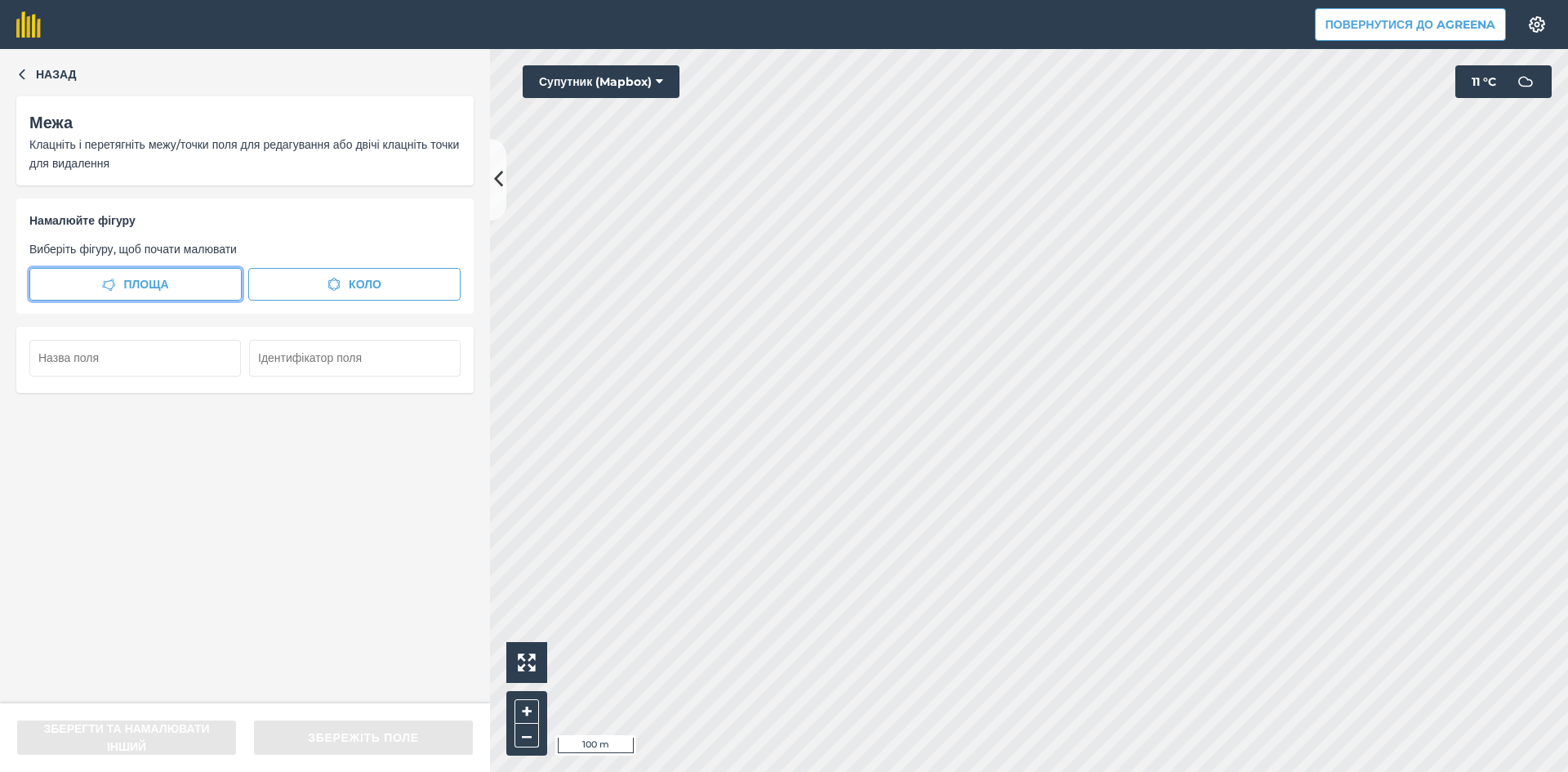
click at [156, 284] on span "Площа" at bounding box center [145, 284] width 45 height 18
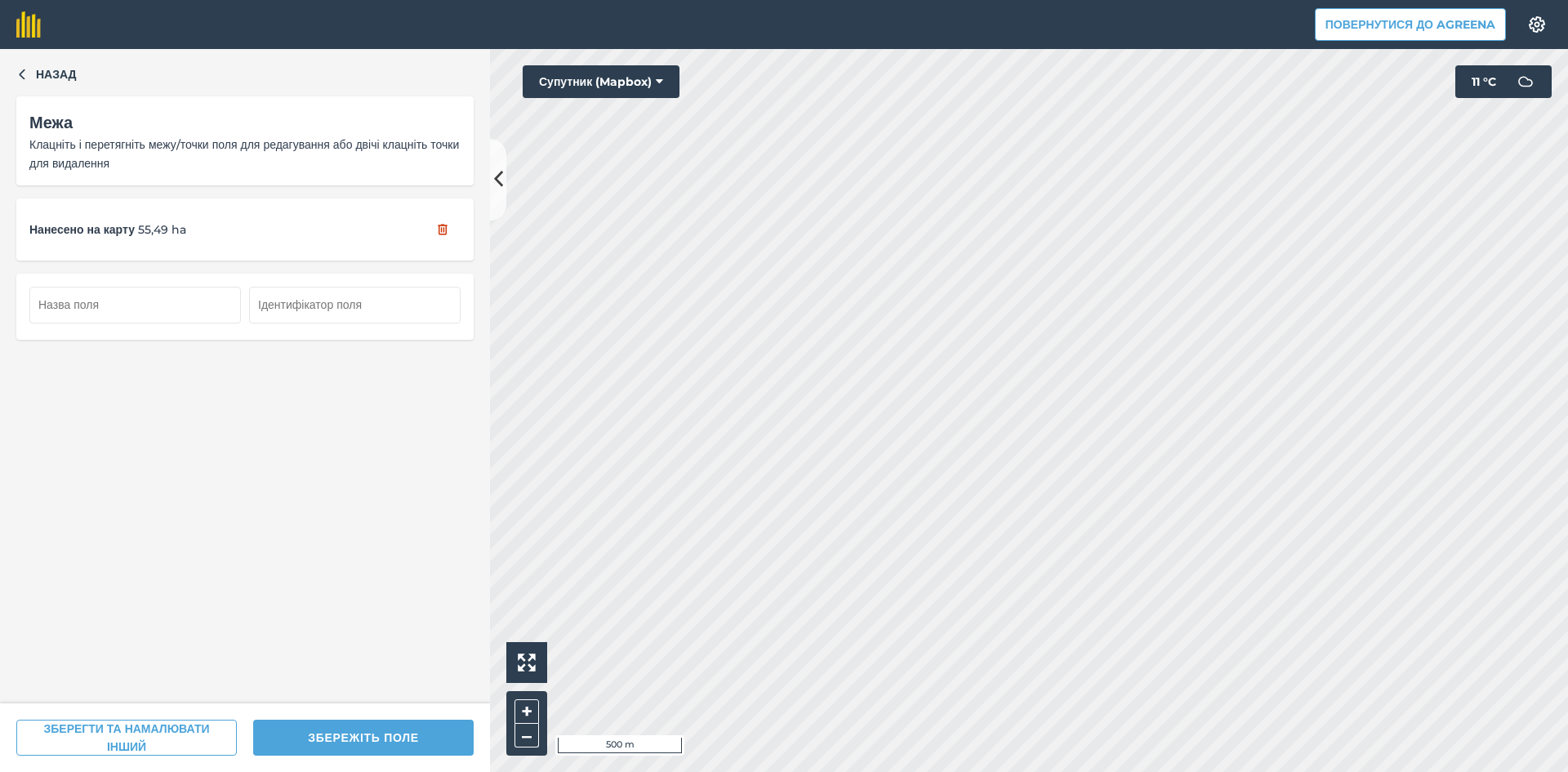
click at [389, 736] on button "ЗБЕРЕЖІТЬ ПОЛЕ" at bounding box center [363, 737] width 220 height 36
click at [192, 310] on input "text" at bounding box center [135, 304] width 212 height 36
type input "28"
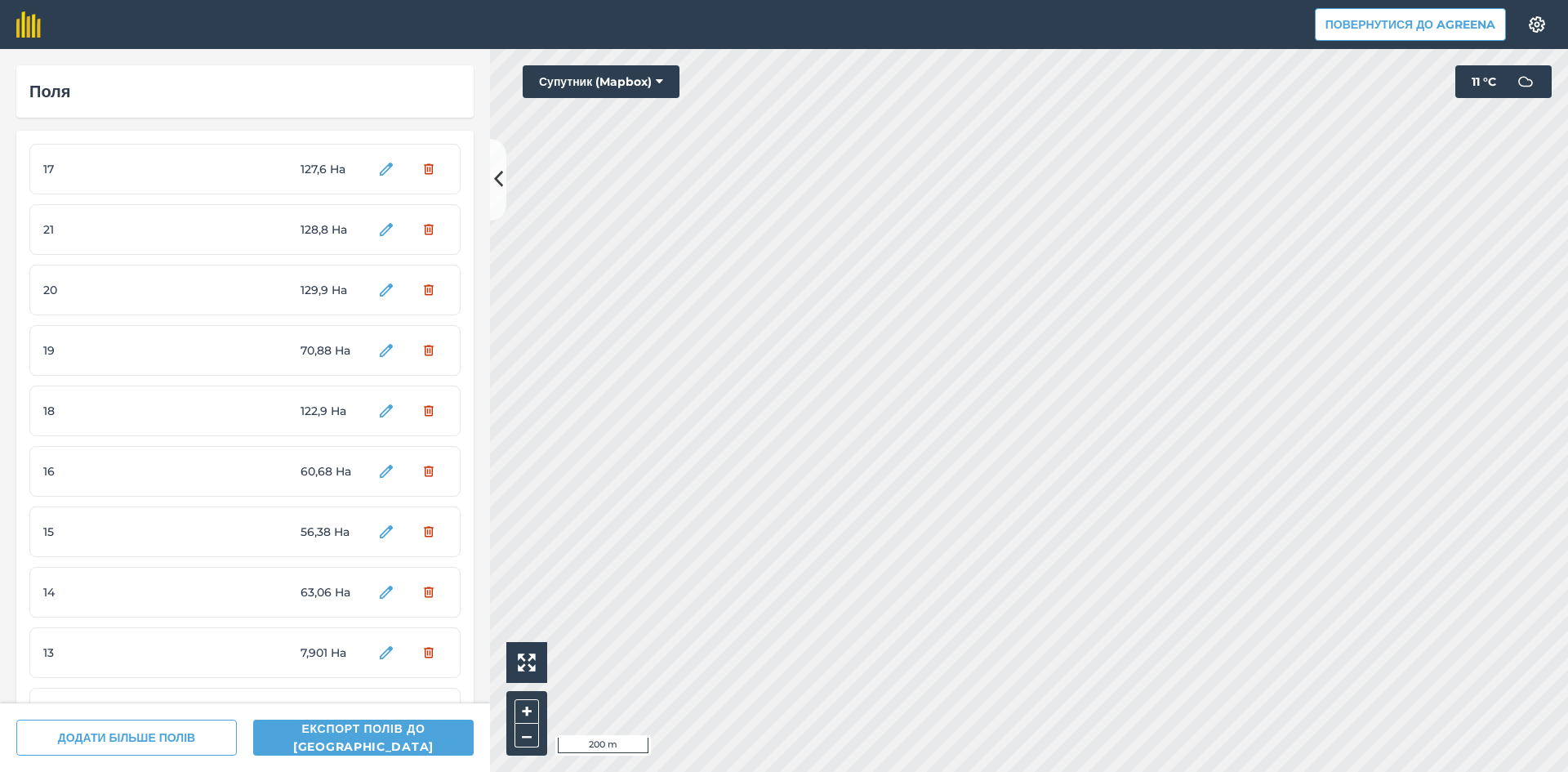
drag, startPoint x: 286, startPoint y: 163, endPoint x: 134, endPoint y: 167, distance: 152.1
click at [134, 170] on div "17 127,6 Ha" at bounding box center [245, 169] width 431 height 50
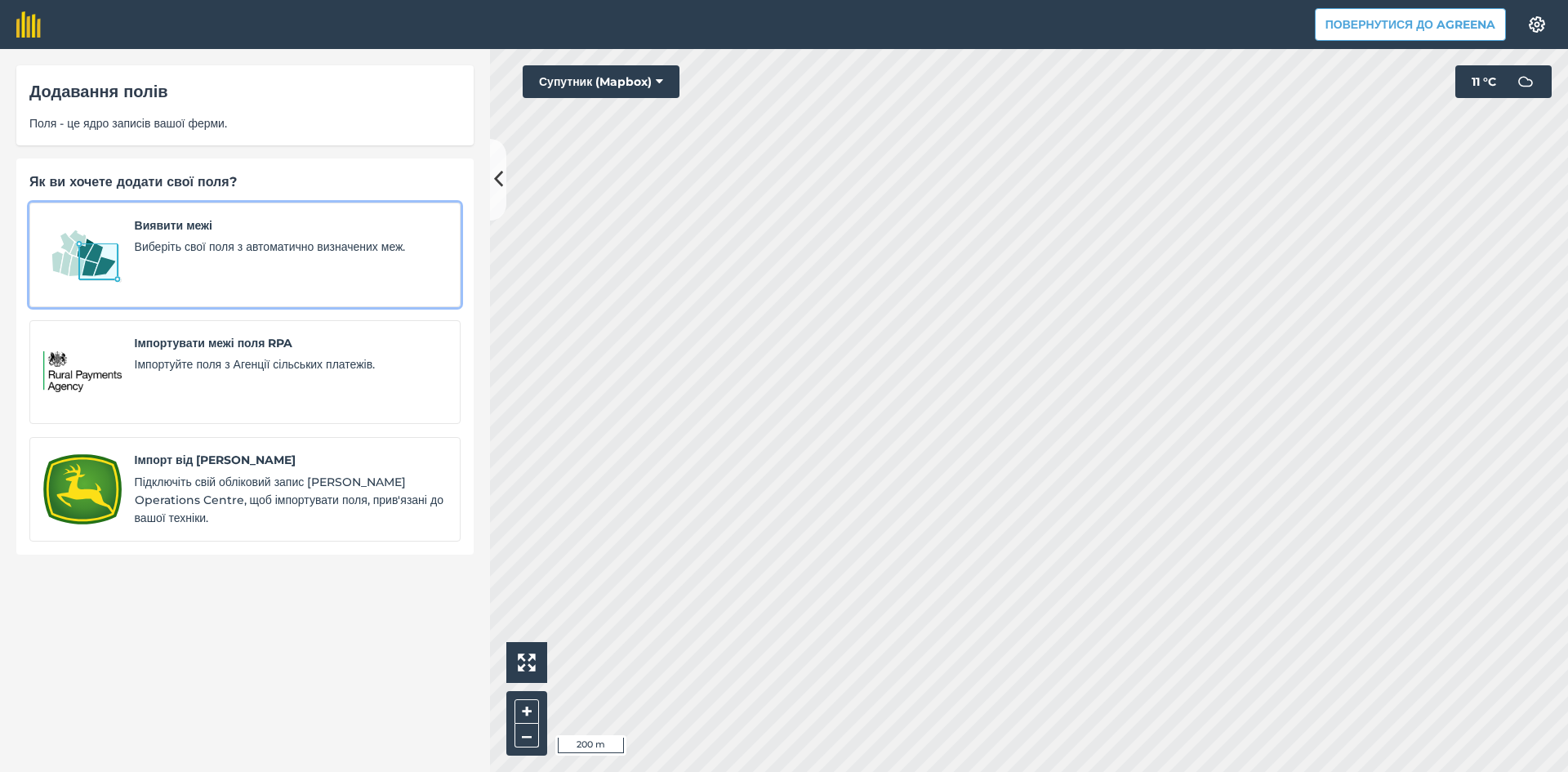
click at [168, 252] on span "Виберіть свої поля з автоматично визначених меж." at bounding box center [290, 246] width 312 height 18
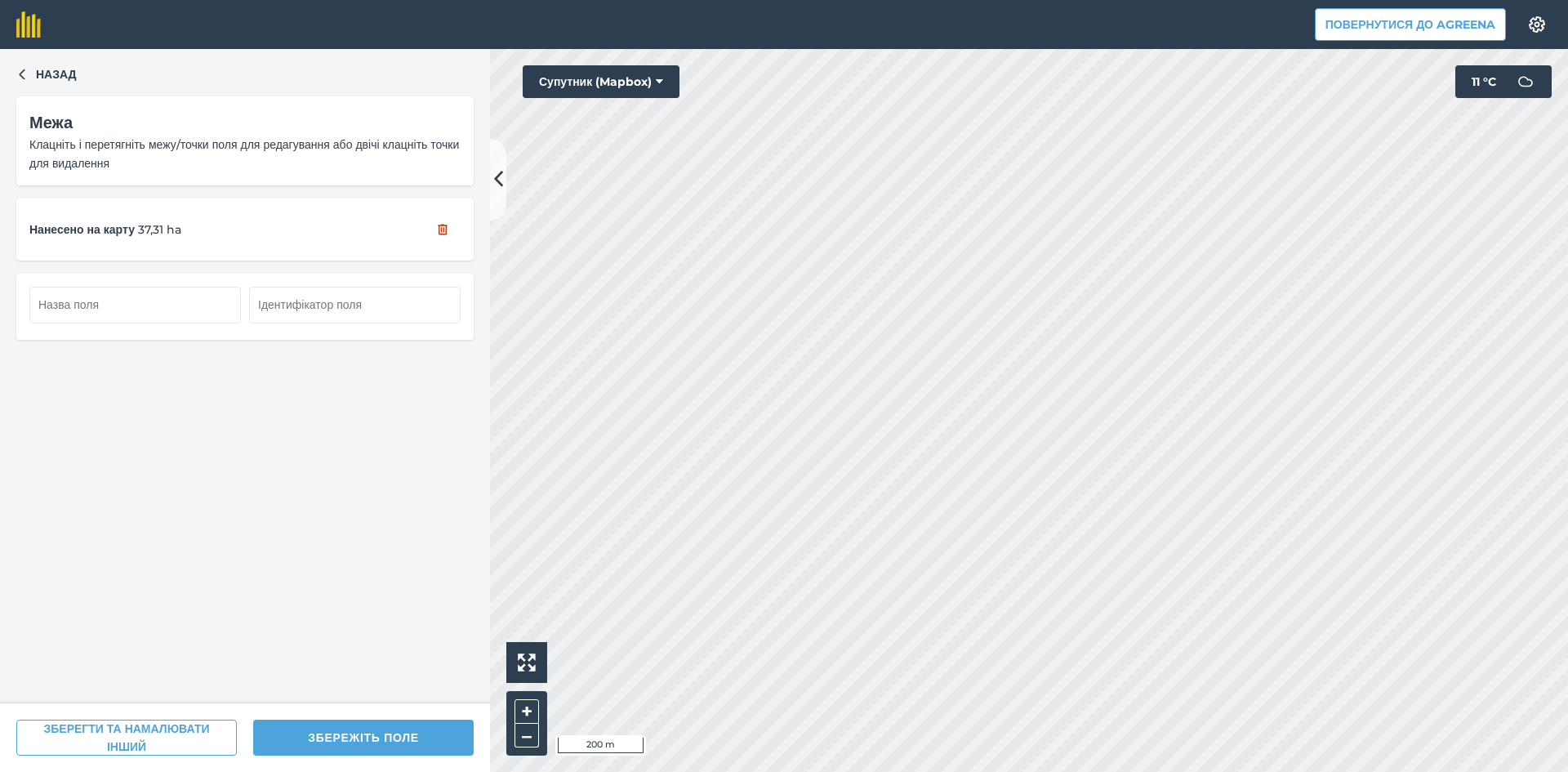
click at [145, 731] on button "ЗБЕРЕГТИ ТА НАМАЛЮВАТИ ІНШИЙ" at bounding box center [126, 737] width 220 height 36
click at [131, 310] on input "text" at bounding box center [135, 304] width 212 height 36
type input "29"
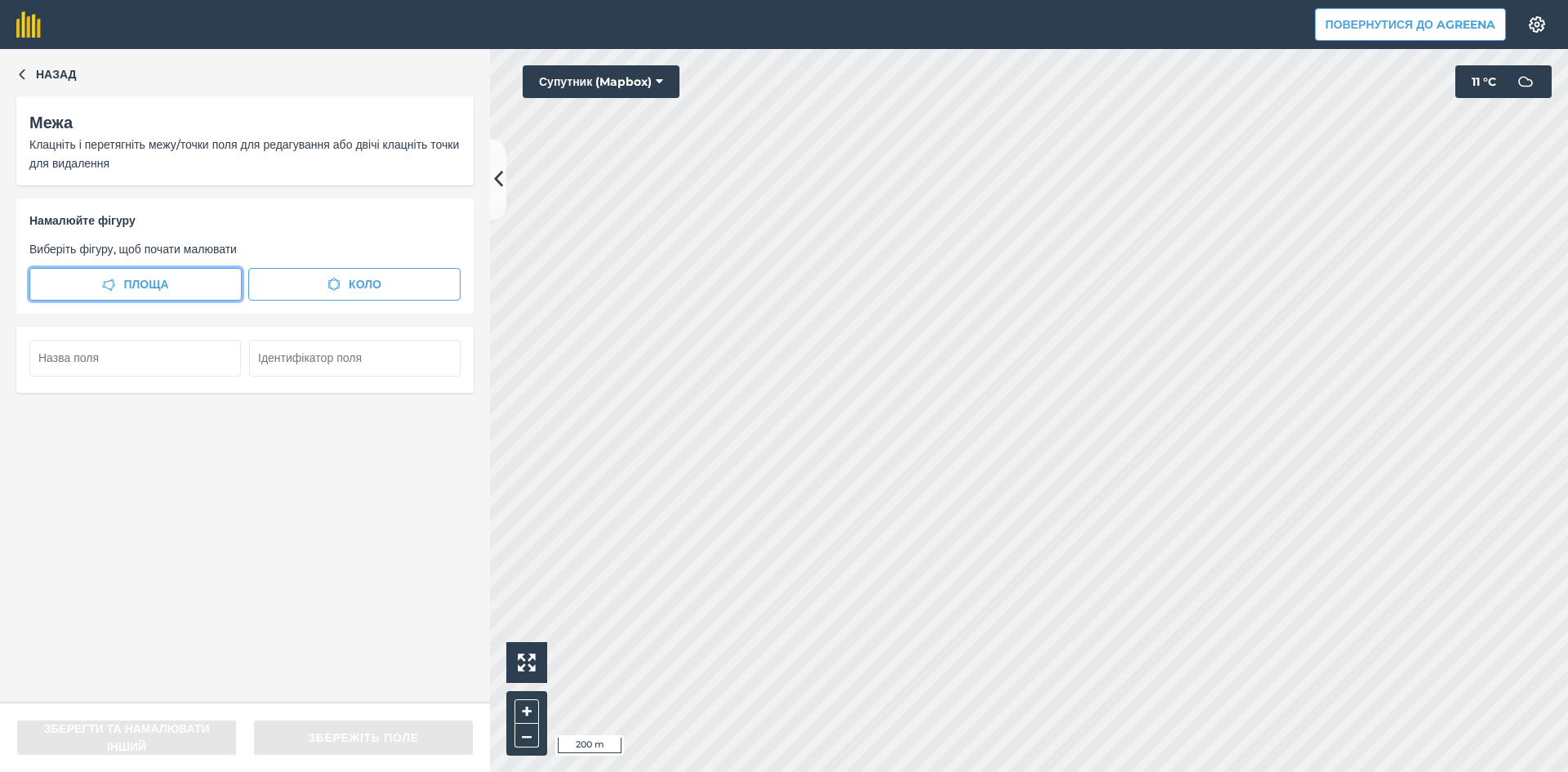
click at [136, 285] on span "Площа" at bounding box center [145, 284] width 45 height 18
click at [160, 277] on span "Площа" at bounding box center [145, 284] width 45 height 18
click at [191, 276] on button "Площа" at bounding box center [135, 284] width 213 height 33
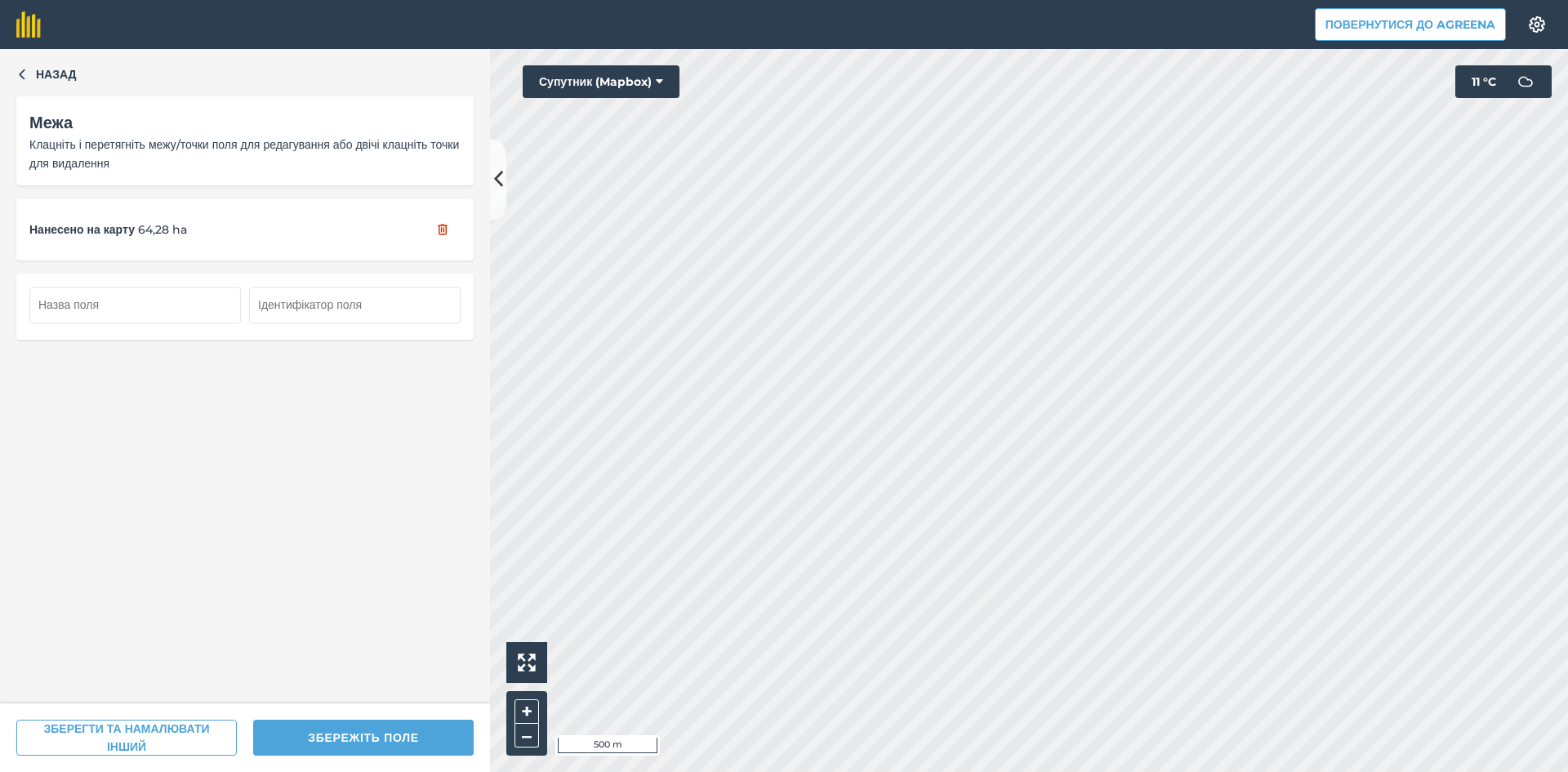
click at [360, 731] on button "ЗБЕРЕЖІТЬ ПОЛЕ" at bounding box center [363, 737] width 220 height 36
click at [190, 302] on input "text" at bounding box center [135, 304] width 212 height 36
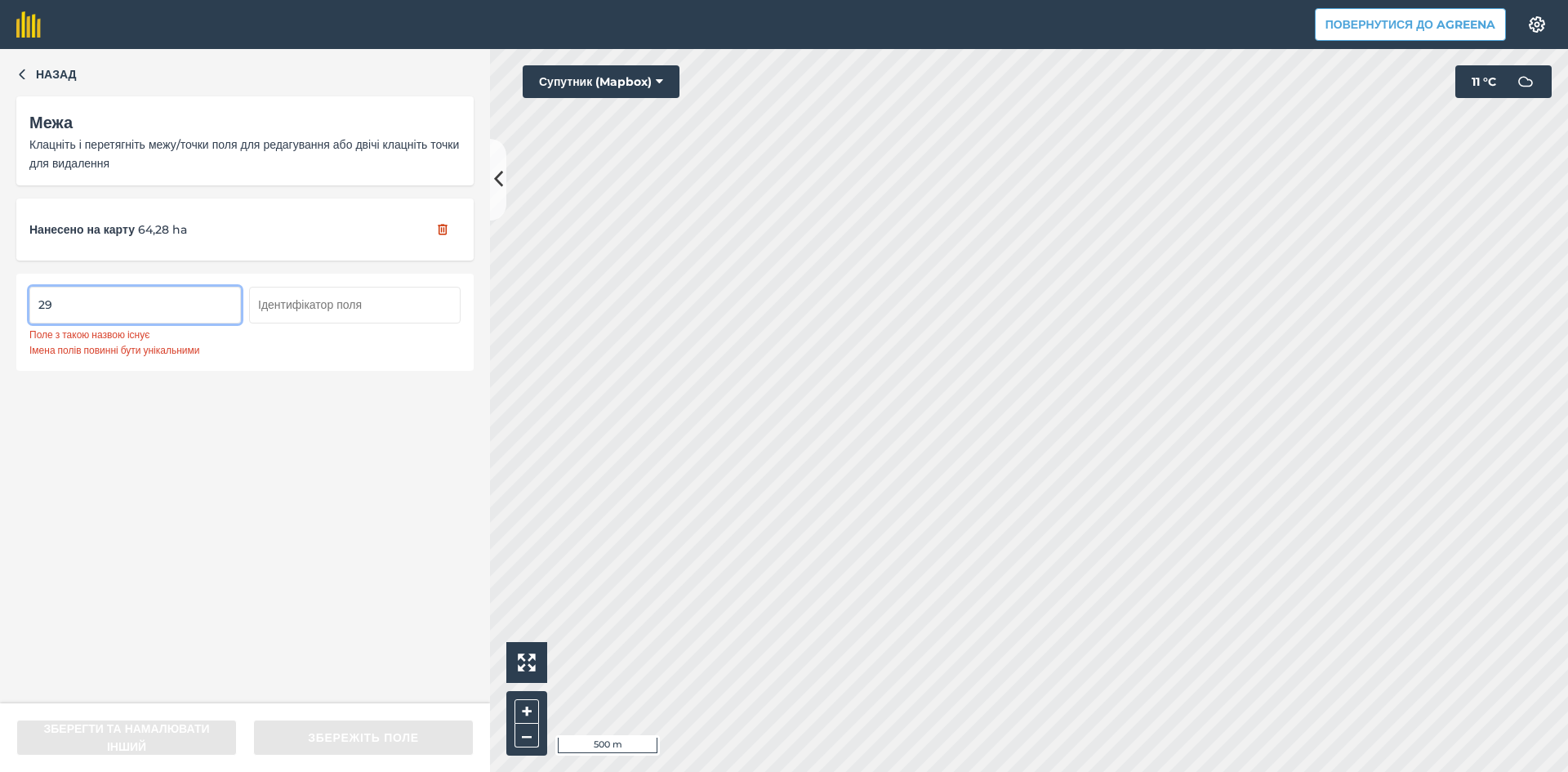
type input "2"
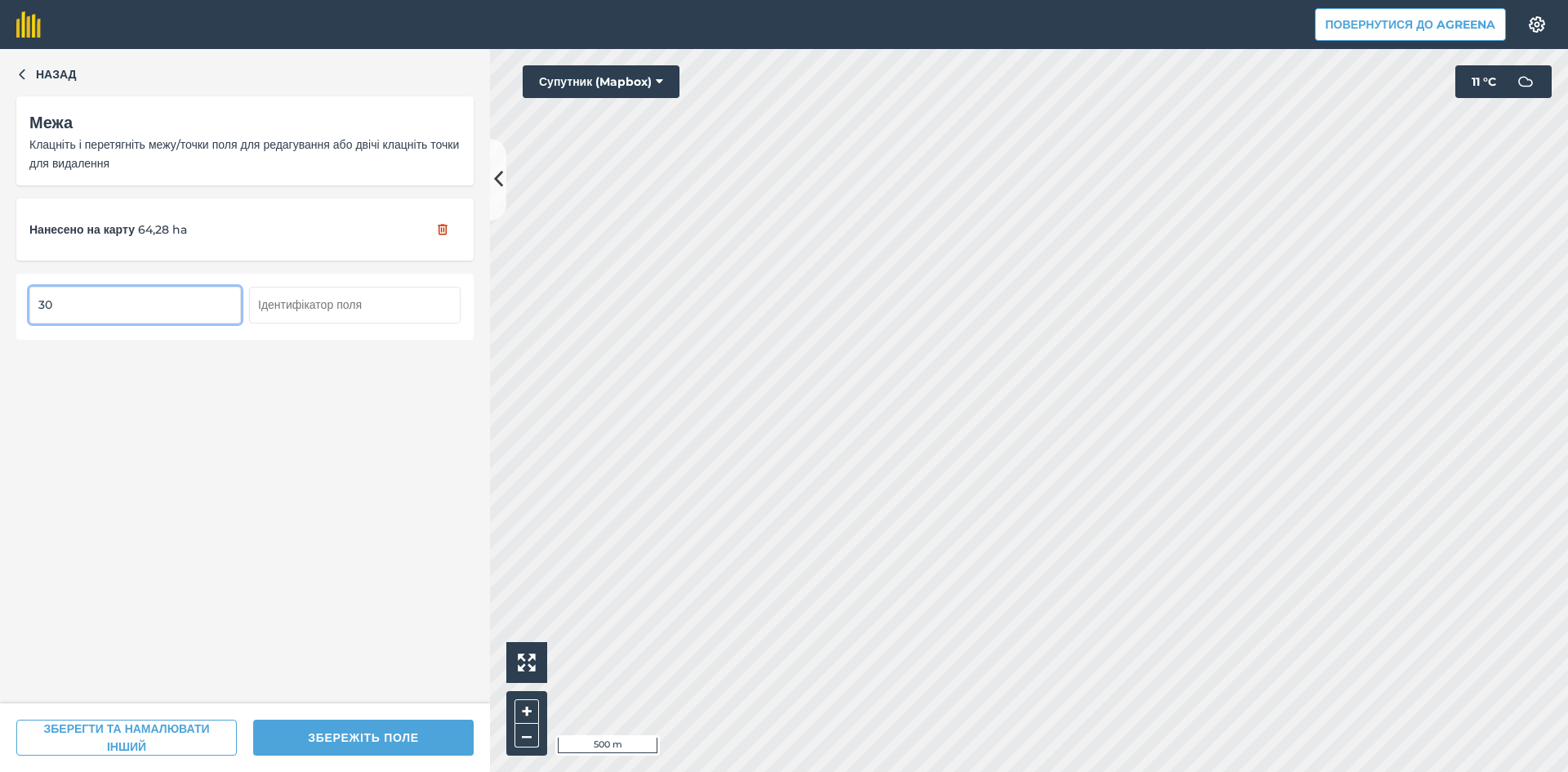
type input "30"
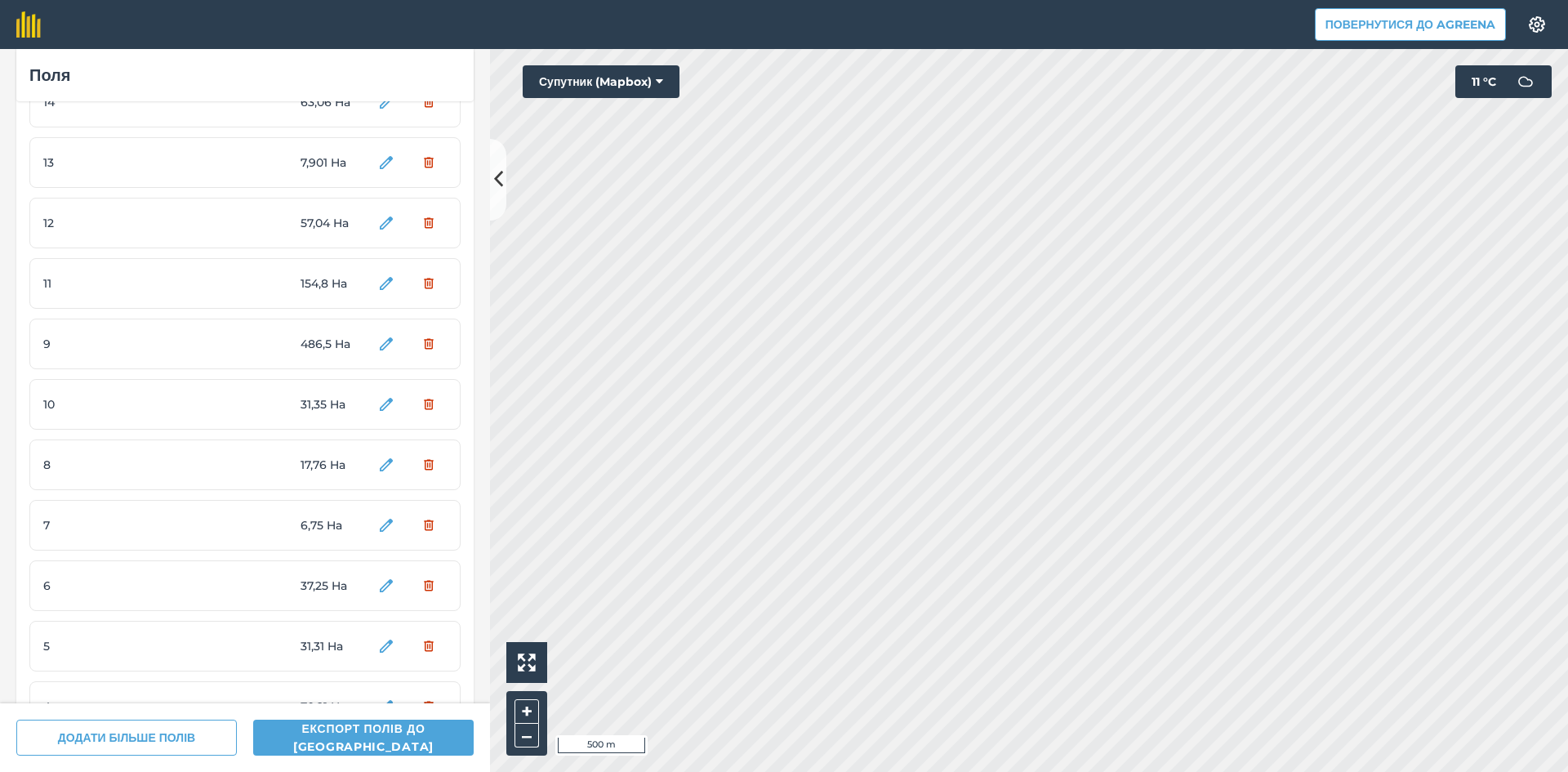
scroll to position [408, 0]
